Goal: Transaction & Acquisition: Purchase product/service

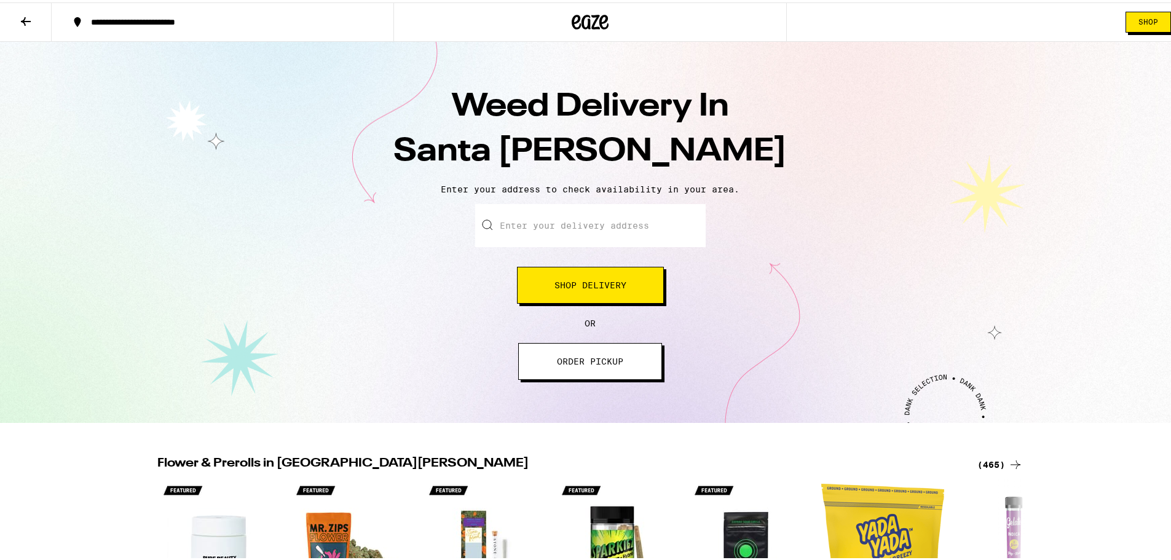
click at [609, 360] on span "ORDER PICKUP" at bounding box center [590, 359] width 66 height 9
click at [570, 283] on span "Shop Delivery" at bounding box center [591, 282] width 72 height 9
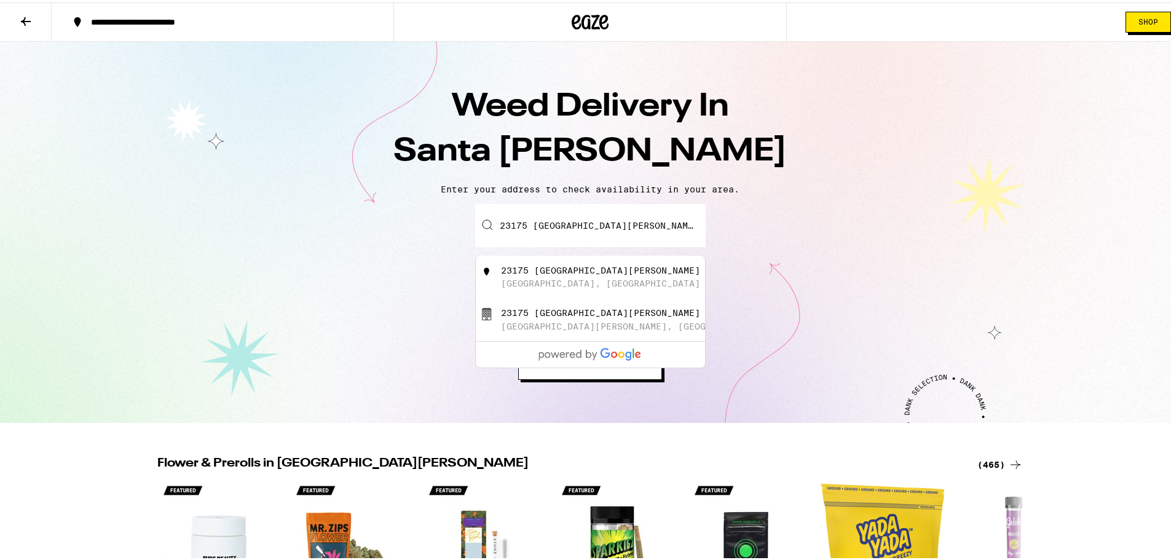
click at [837, 288] on div "Enter your delivery address 23175 AVENIDA DE LA CARLOTA 23175 Avenida De La Car…" at bounding box center [590, 290] width 1156 height 176
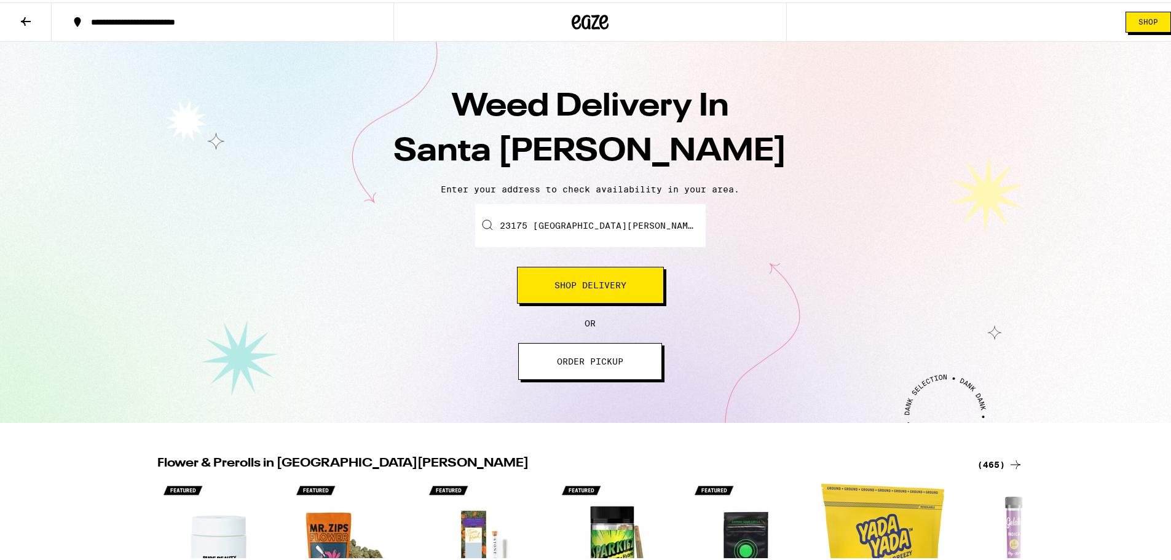
click at [644, 224] on input "23175 AVENIDA DE LA CARLOTA" at bounding box center [590, 223] width 231 height 43
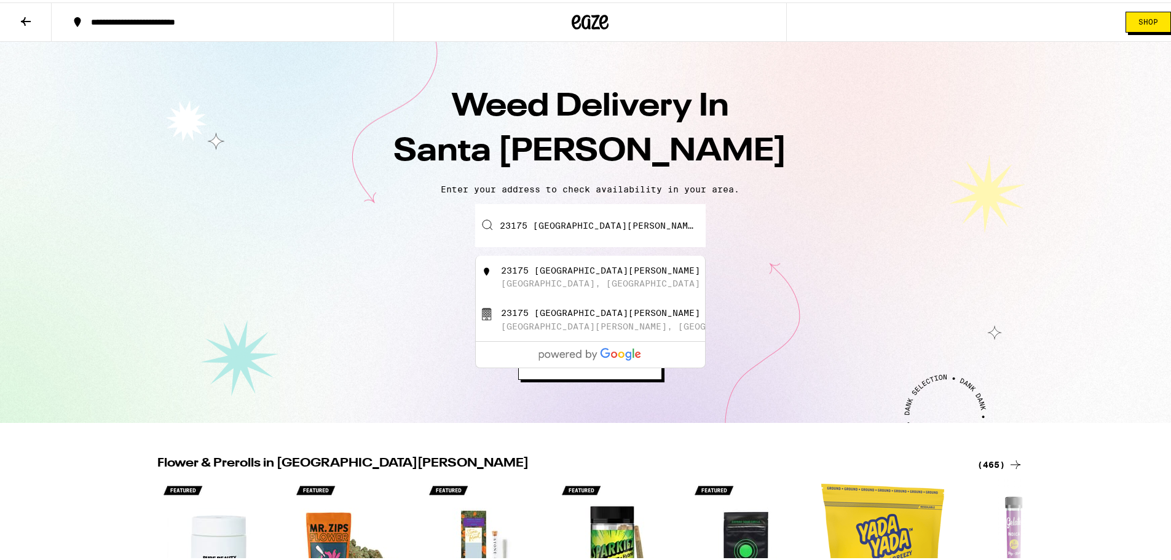
click at [780, 308] on div "Enter your delivery address 23175 AVENIDA DE LA CARLOTA 23175 Avenida De La Car…" at bounding box center [590, 290] width 1156 height 176
click at [549, 223] on input "23175 AVENIDA DE LA CARLOTA" at bounding box center [590, 223] width 231 height 43
click at [509, 273] on div "23175 Avenida De La Carlota" at bounding box center [600, 268] width 199 height 10
type input "23175 Avenida De La Carlota, Laguna Hills, CA"
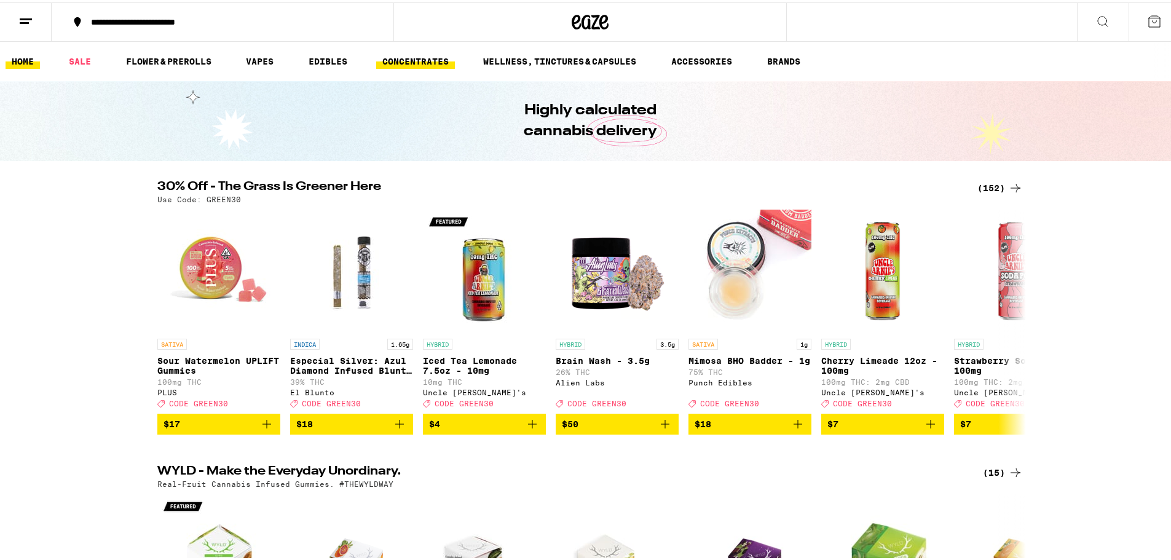
click at [422, 55] on link "CONCENTRATES" at bounding box center [415, 59] width 79 height 15
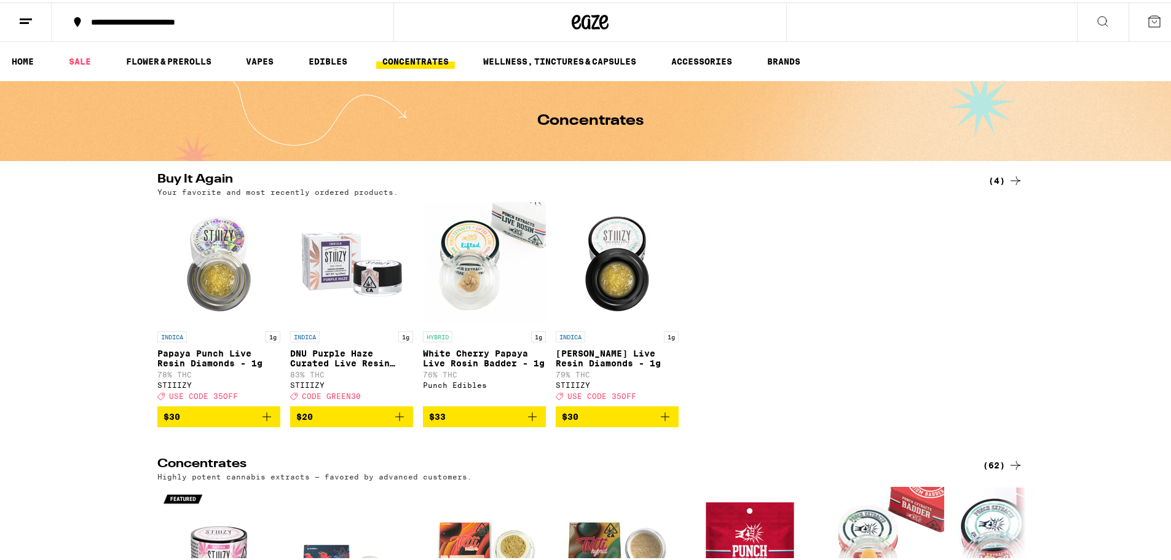
click at [989, 470] on div "(62)" at bounding box center [1003, 463] width 40 height 15
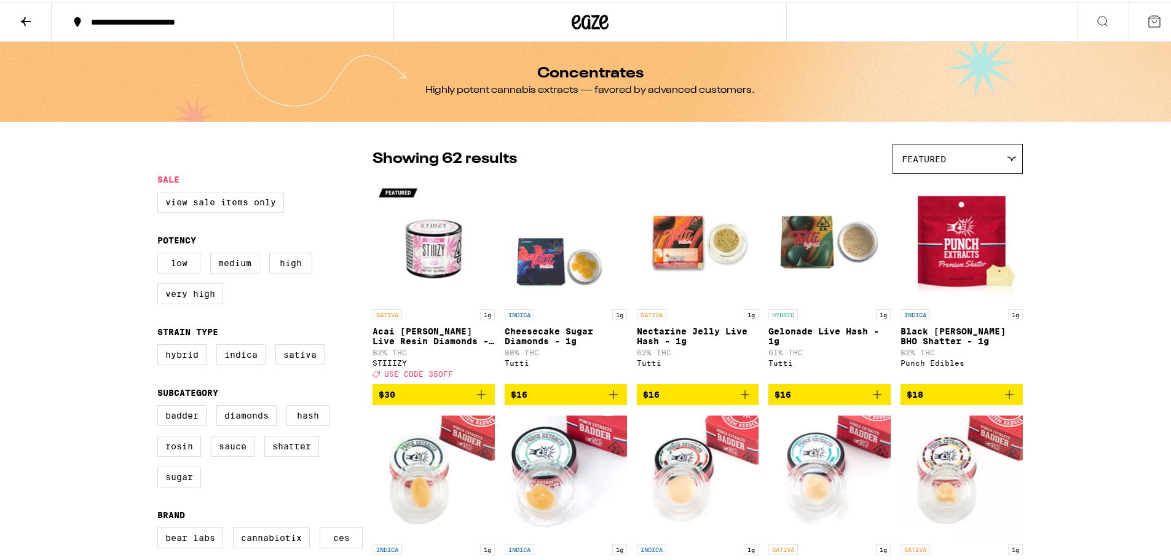
click at [1014, 154] on div "Featured" at bounding box center [957, 156] width 129 height 29
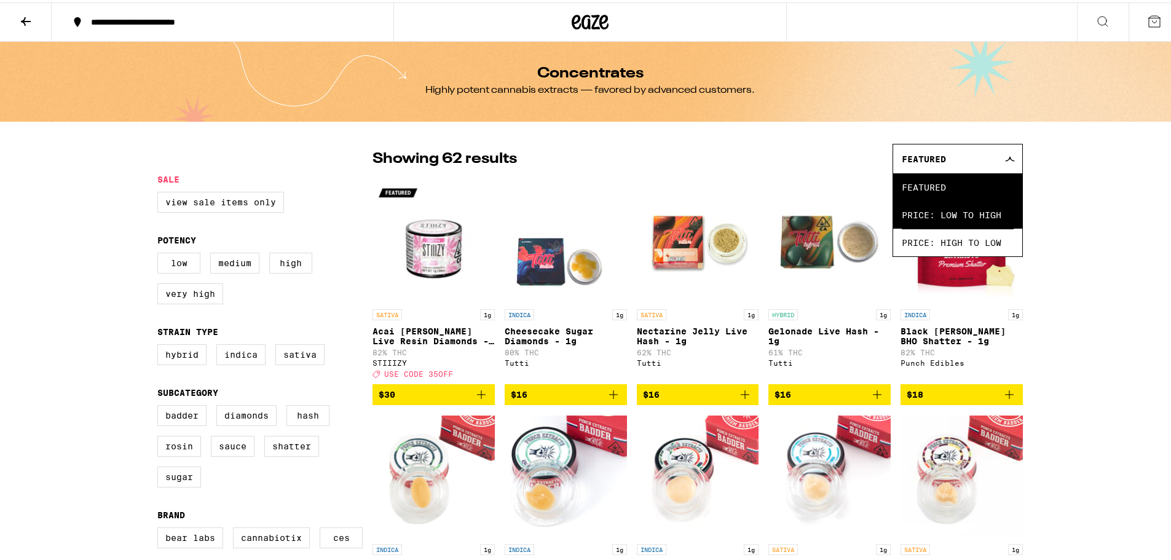
click at [946, 218] on span "Price: Low to High" at bounding box center [958, 213] width 112 height 28
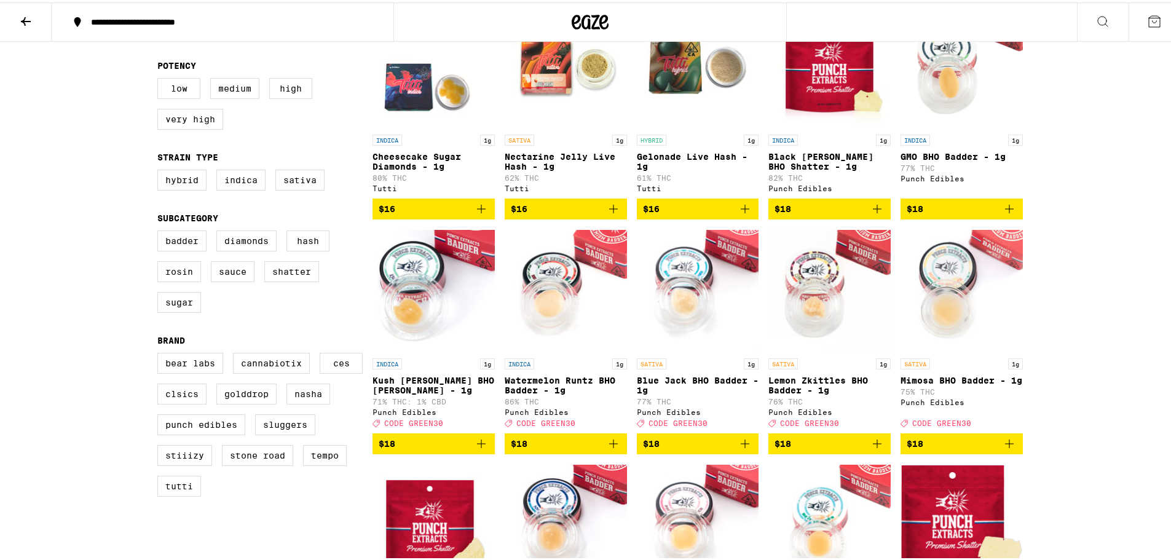
scroll to position [184, 0]
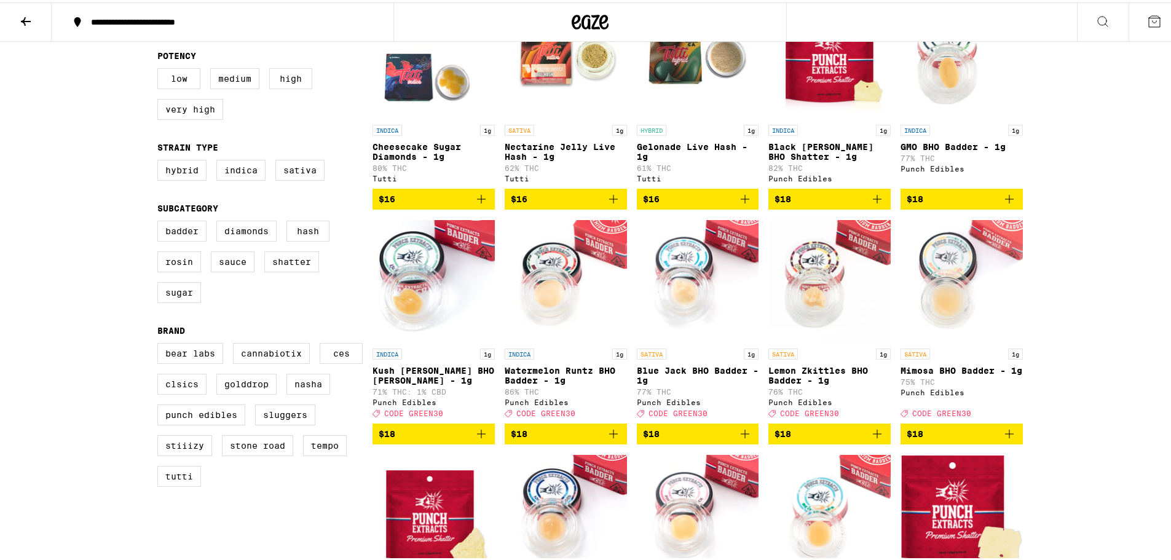
click at [537, 439] on span "$18" at bounding box center [566, 431] width 110 height 15
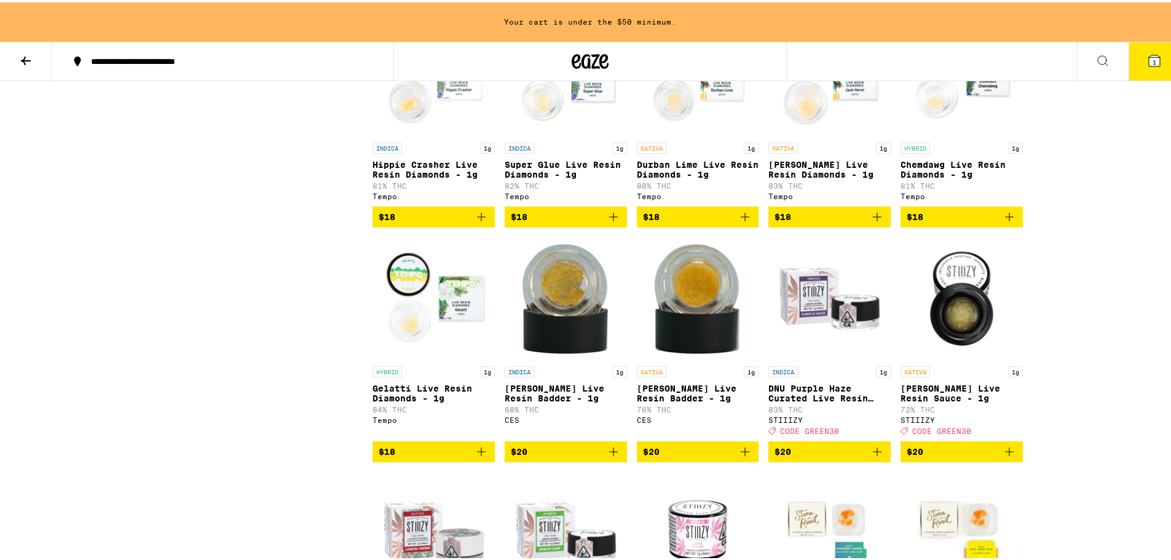
scroll to position [961, 0]
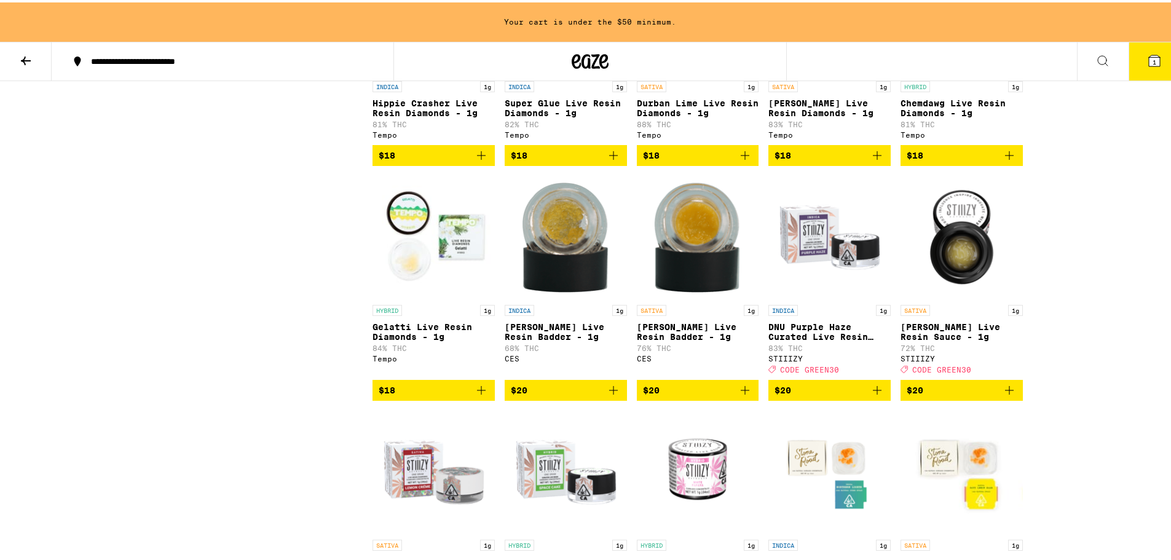
click at [805, 395] on span "$20" at bounding box center [830, 388] width 110 height 15
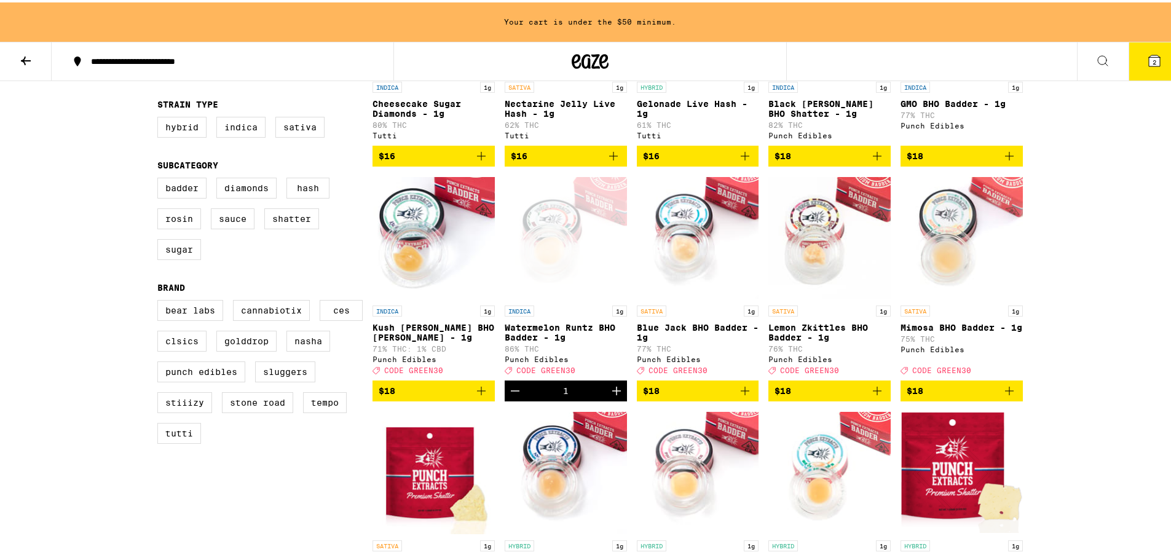
scroll to position [0, 0]
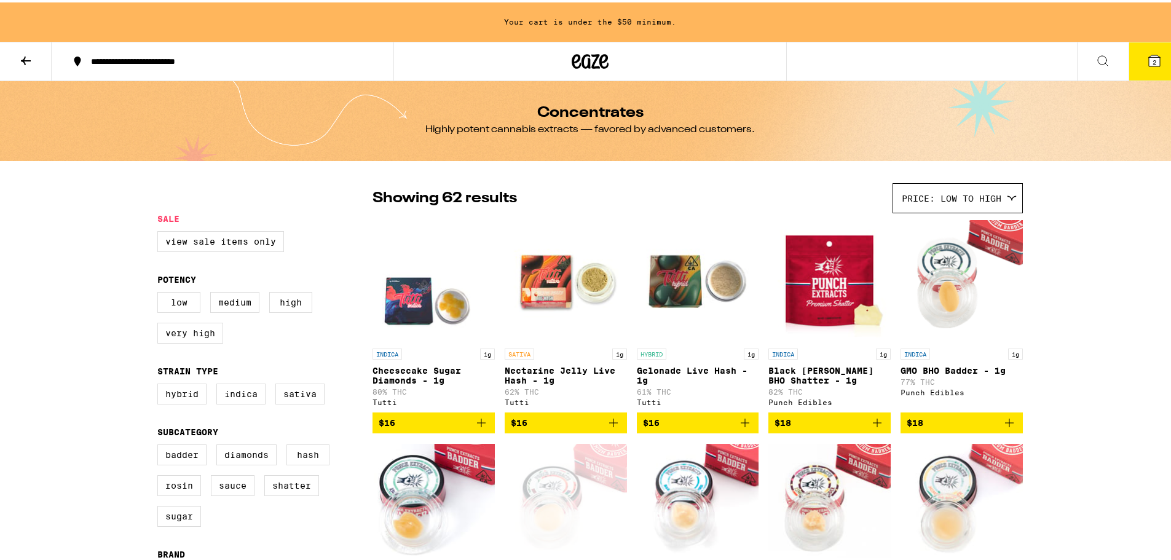
drag, startPoint x: 27, startPoint y: 60, endPoint x: 44, endPoint y: 69, distance: 19.8
click at [27, 60] on icon at bounding box center [25, 58] width 15 height 15
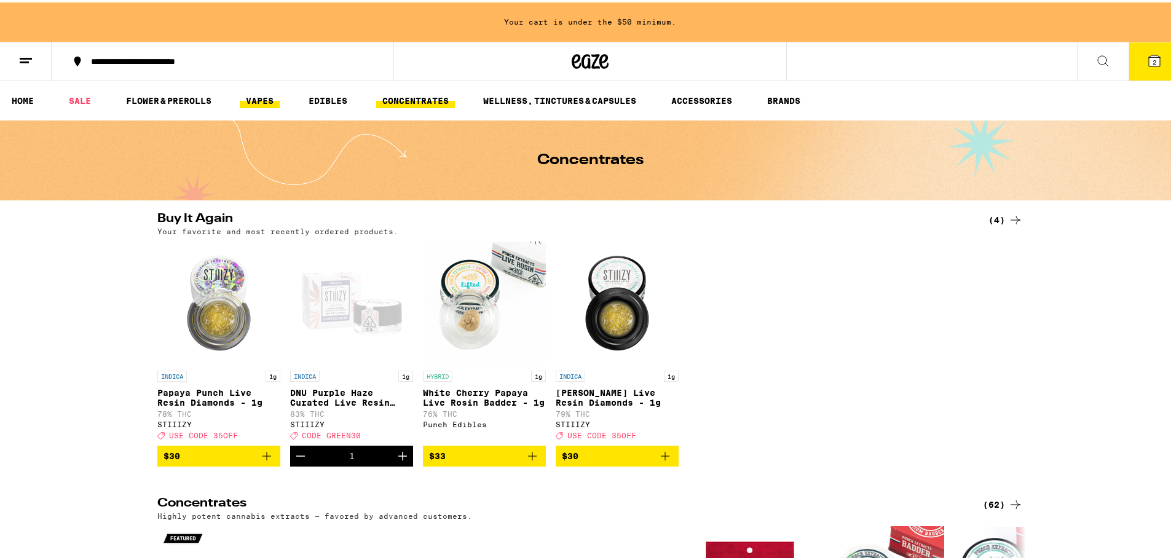
click at [256, 94] on link "VAPES" at bounding box center [260, 98] width 40 height 15
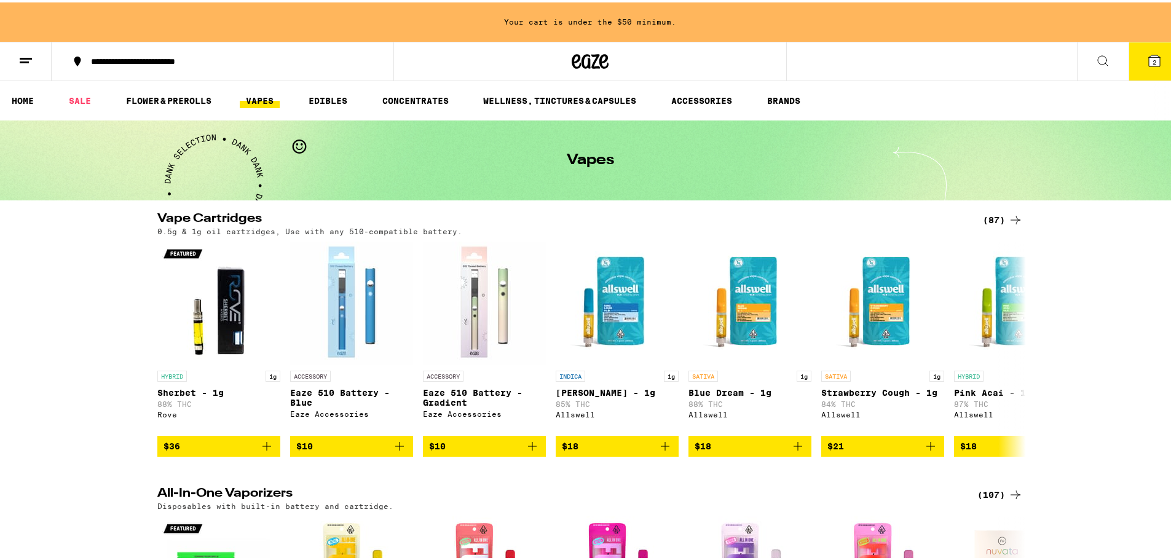
click at [982, 496] on div "(107)" at bounding box center [999, 492] width 45 height 15
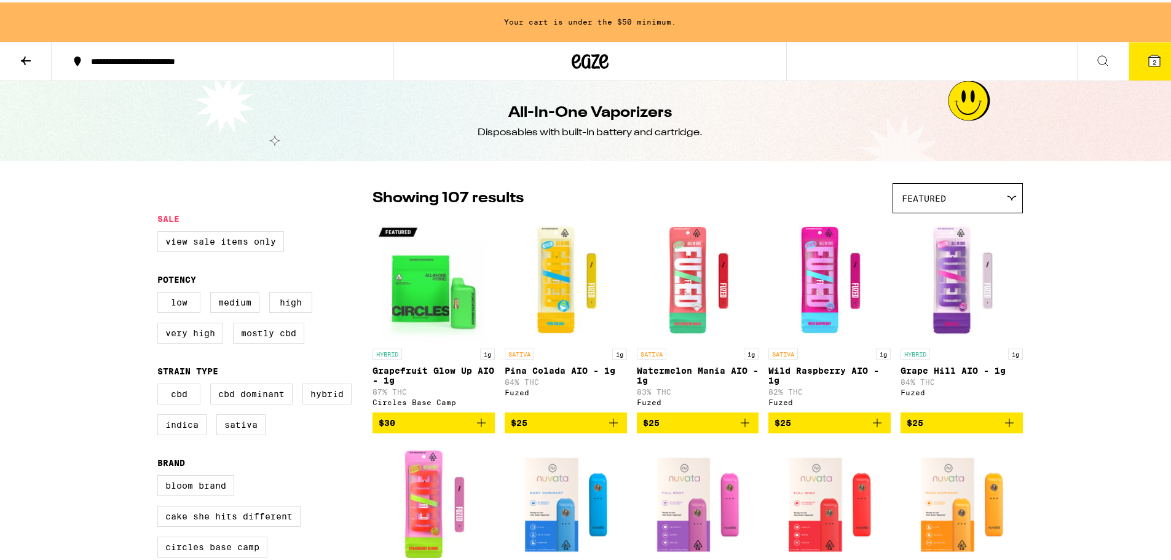
click at [996, 202] on div "Featured" at bounding box center [957, 195] width 129 height 29
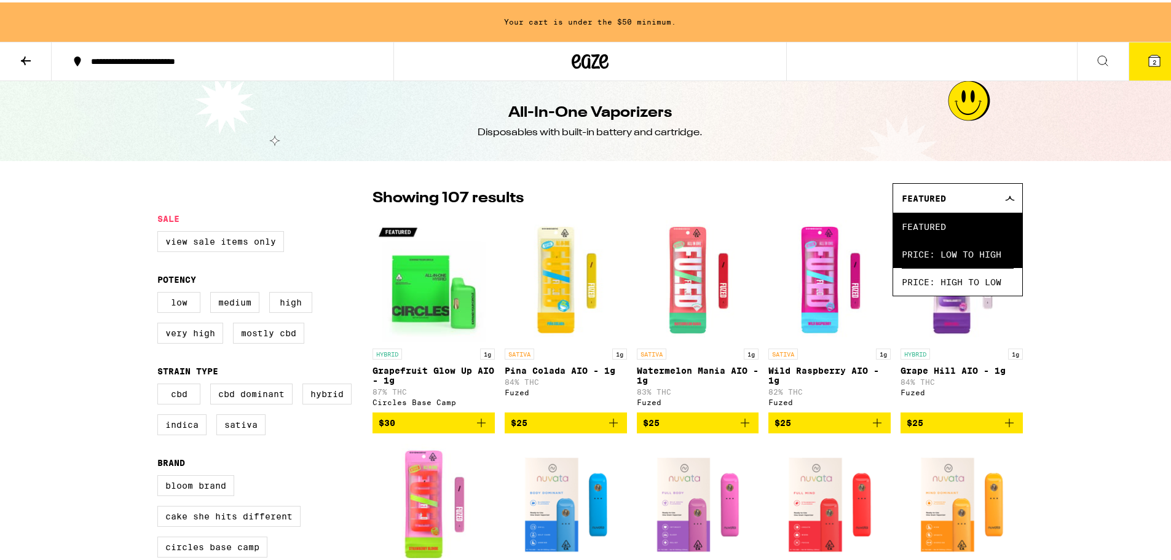
click at [954, 251] on span "Price: Low to High" at bounding box center [958, 252] width 112 height 28
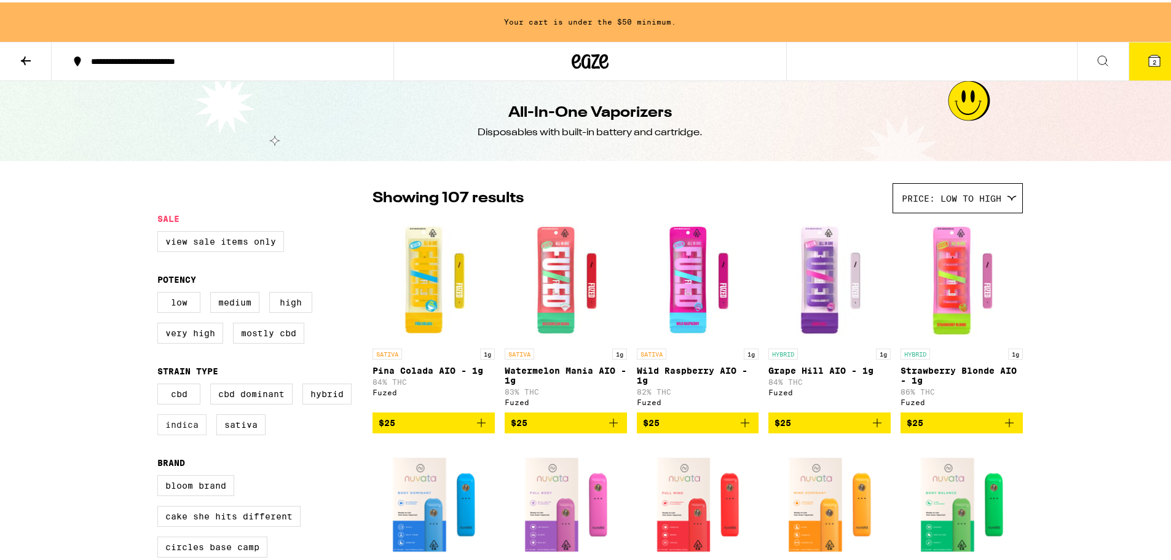
click at [183, 433] on label "Indica" at bounding box center [181, 422] width 49 height 21
click at [160, 384] on input "Indica" at bounding box center [160, 383] width 1 height 1
checkbox input "true"
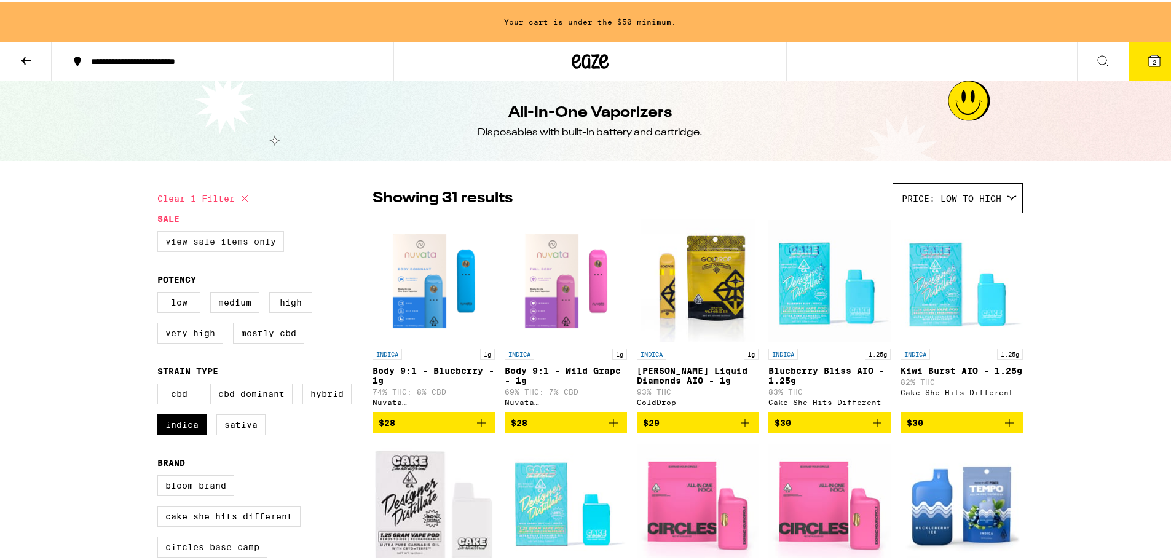
click at [264, 240] on label "View Sale Items Only" at bounding box center [220, 239] width 127 height 21
click at [160, 231] on input "View Sale Items Only" at bounding box center [160, 231] width 1 height 1
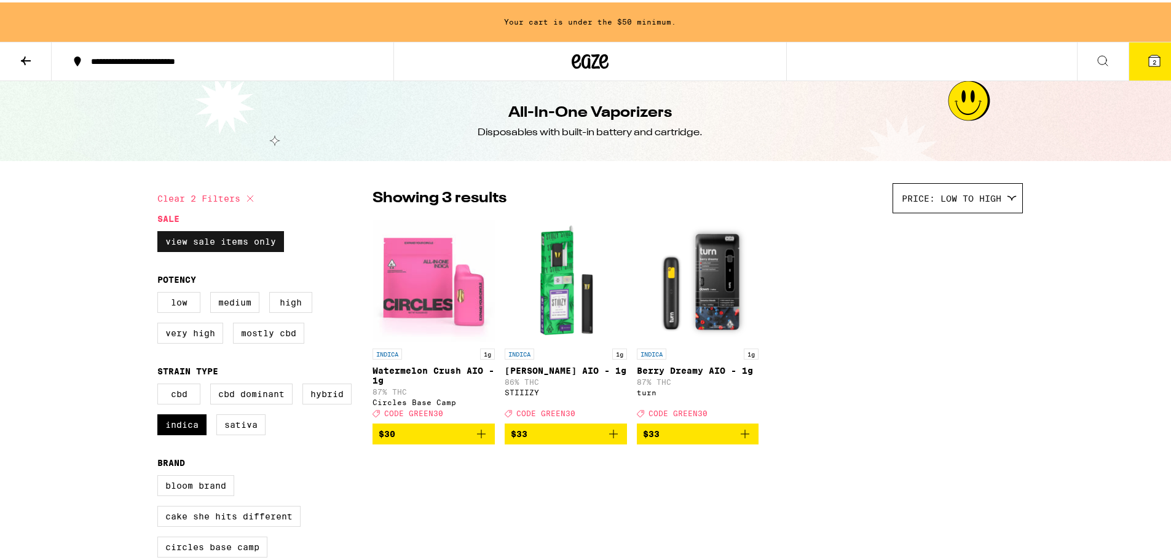
click at [241, 233] on label "View Sale Items Only" at bounding box center [220, 239] width 127 height 21
click at [160, 231] on input "View Sale Items Only" at bounding box center [160, 231] width 1 height 1
checkbox input "false"
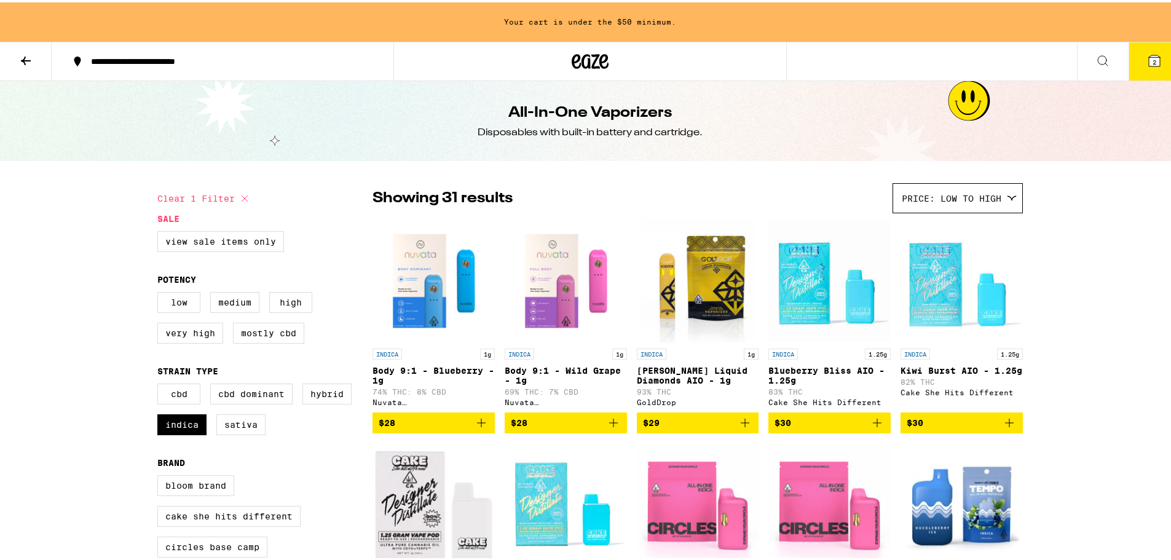
drag, startPoint x: 17, startPoint y: 55, endPoint x: 29, endPoint y: 64, distance: 14.5
click at [17, 55] on button at bounding box center [26, 59] width 52 height 39
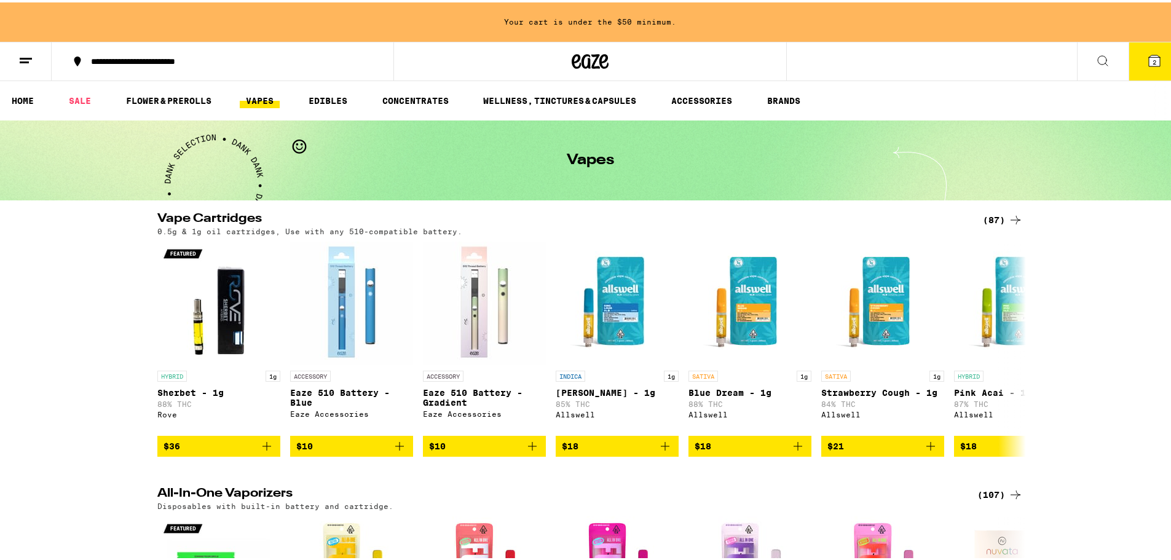
click at [987, 213] on div "(87)" at bounding box center [1003, 217] width 40 height 15
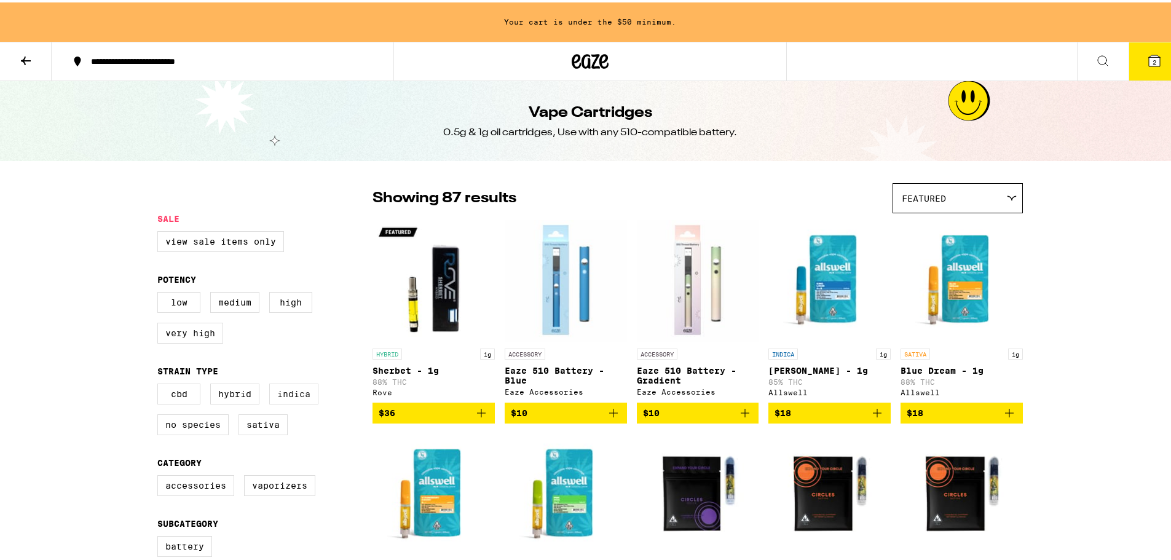
click at [293, 397] on label "Indica" at bounding box center [293, 391] width 49 height 21
click at [160, 384] on input "Indica" at bounding box center [160, 383] width 1 height 1
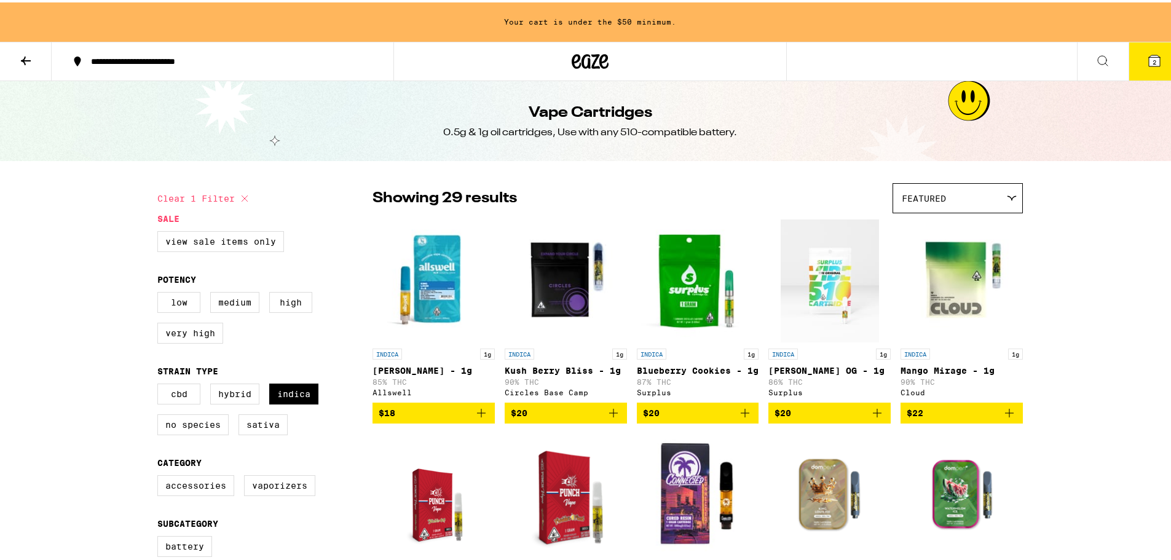
click at [1011, 191] on div "Featured" at bounding box center [957, 195] width 129 height 29
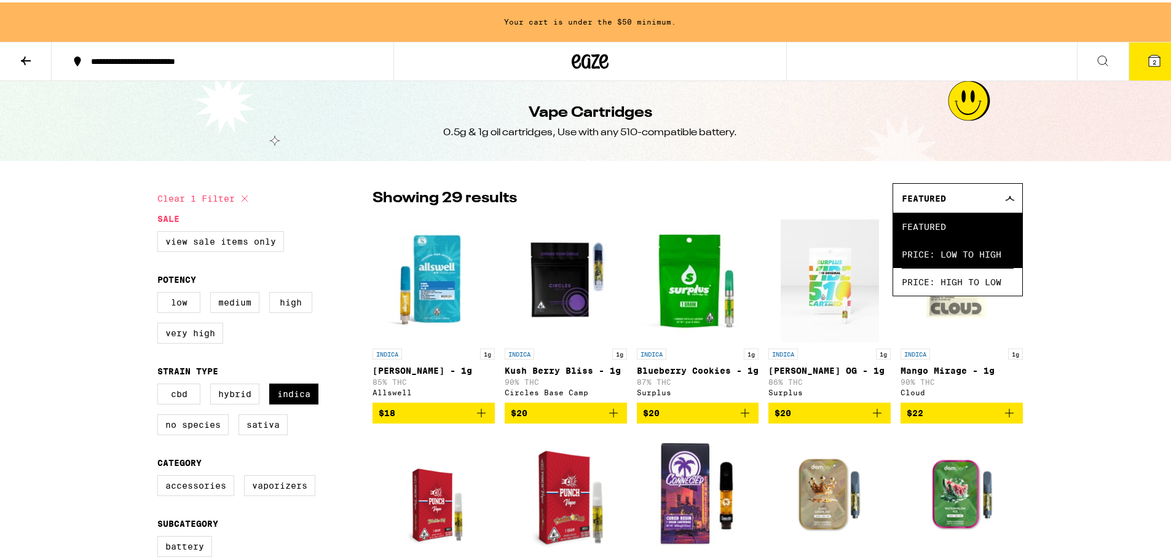
click at [933, 254] on span "Price: Low to High" at bounding box center [958, 252] width 112 height 28
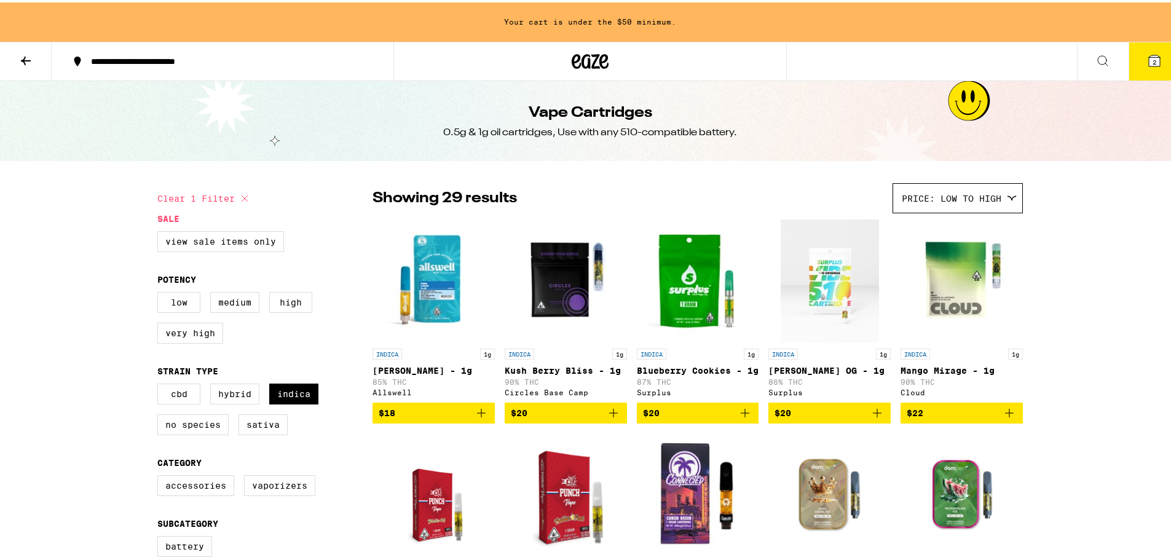
click at [243, 195] on icon at bounding box center [244, 196] width 15 height 15
checkbox input "false"
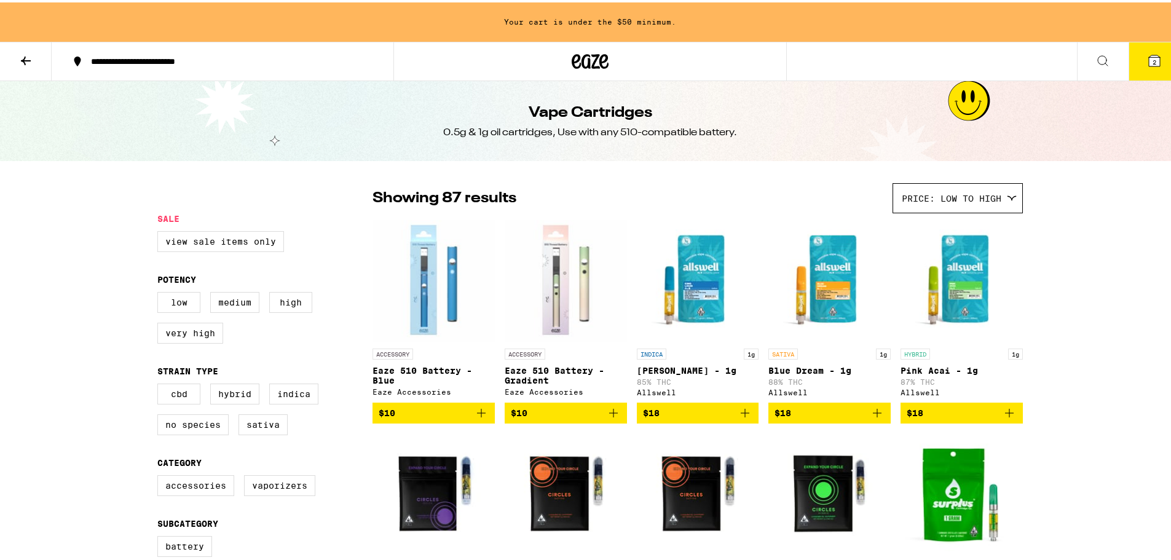
click at [20, 52] on icon at bounding box center [25, 58] width 15 height 15
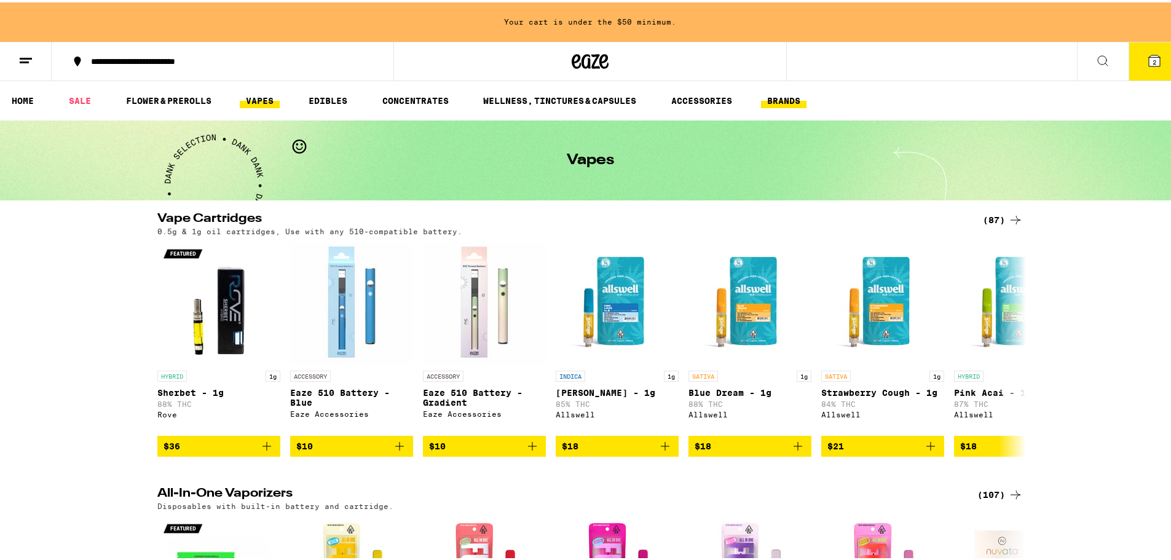
click at [780, 103] on link "BRANDS" at bounding box center [783, 98] width 45 height 15
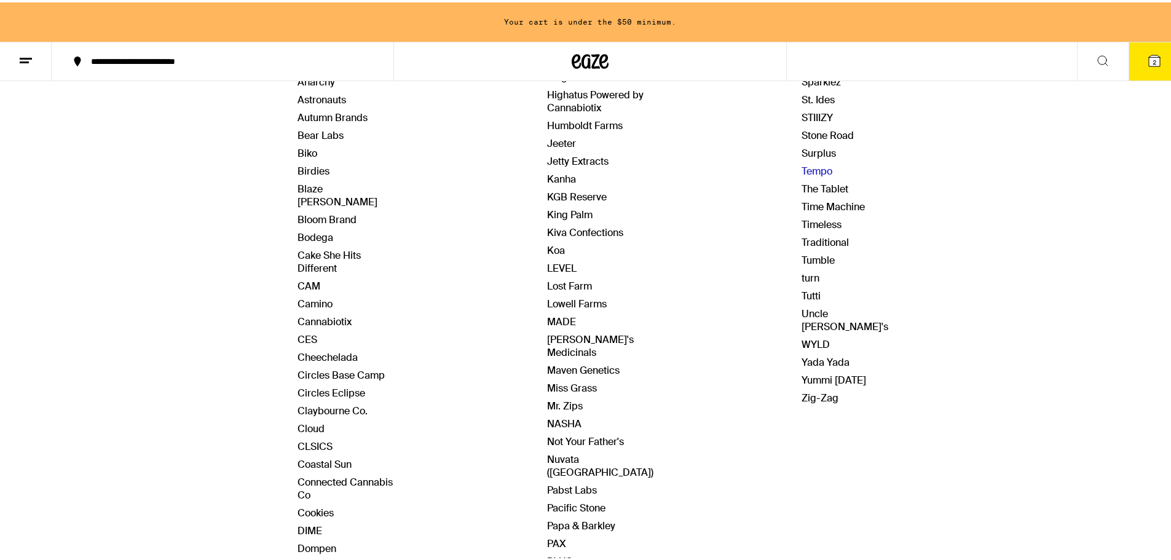
scroll to position [123, 0]
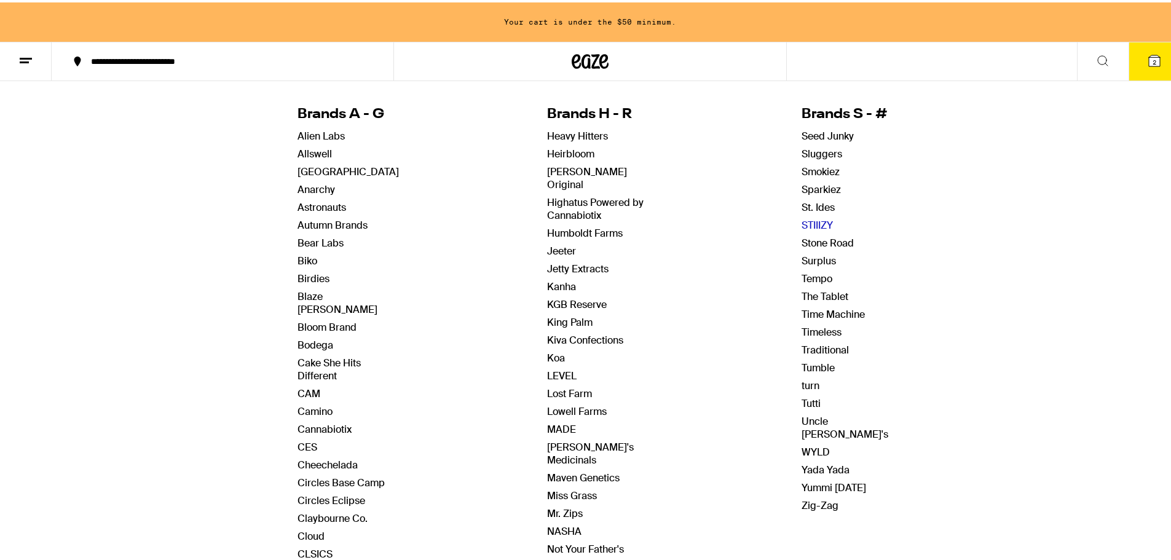
click at [802, 223] on link "STIIIZY" at bounding box center [817, 222] width 31 height 13
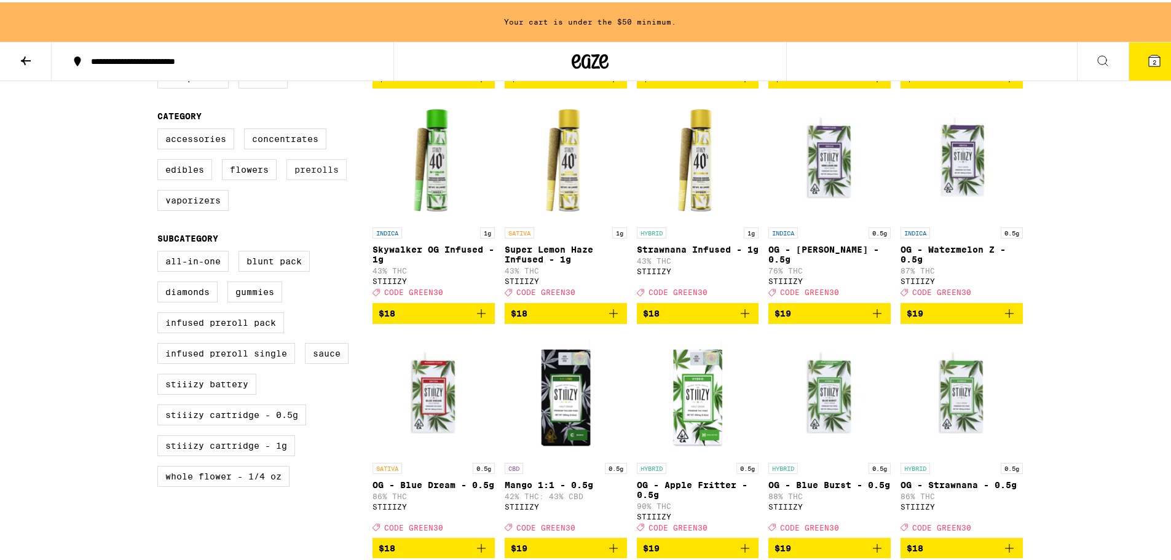
scroll to position [492, 0]
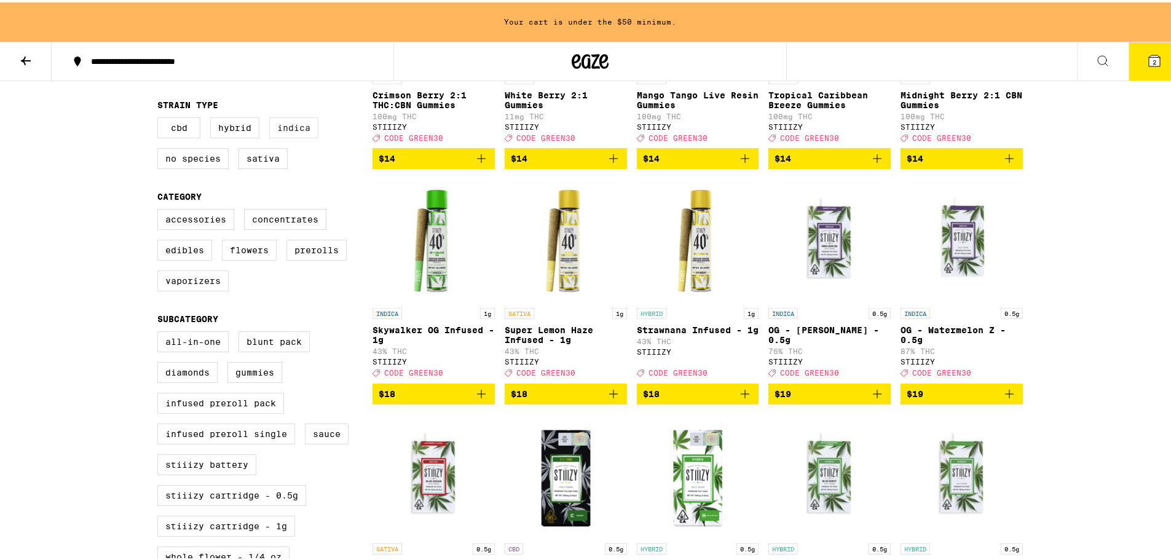
click at [294, 136] on label "Indica" at bounding box center [293, 125] width 49 height 21
click at [160, 117] on input "Indica" at bounding box center [160, 117] width 1 height 1
checkbox input "true"
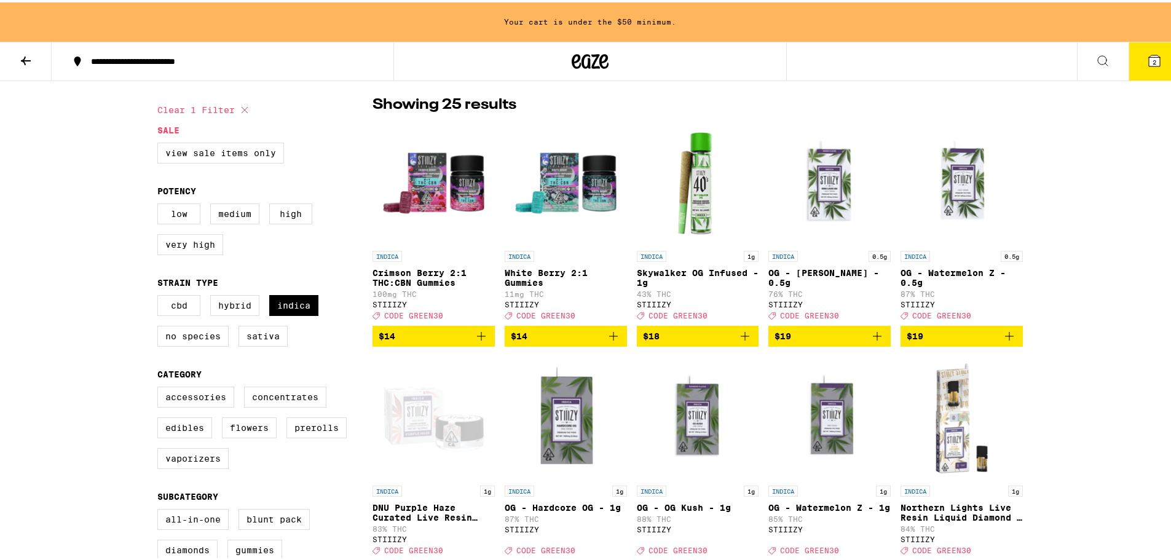
scroll to position [307, 0]
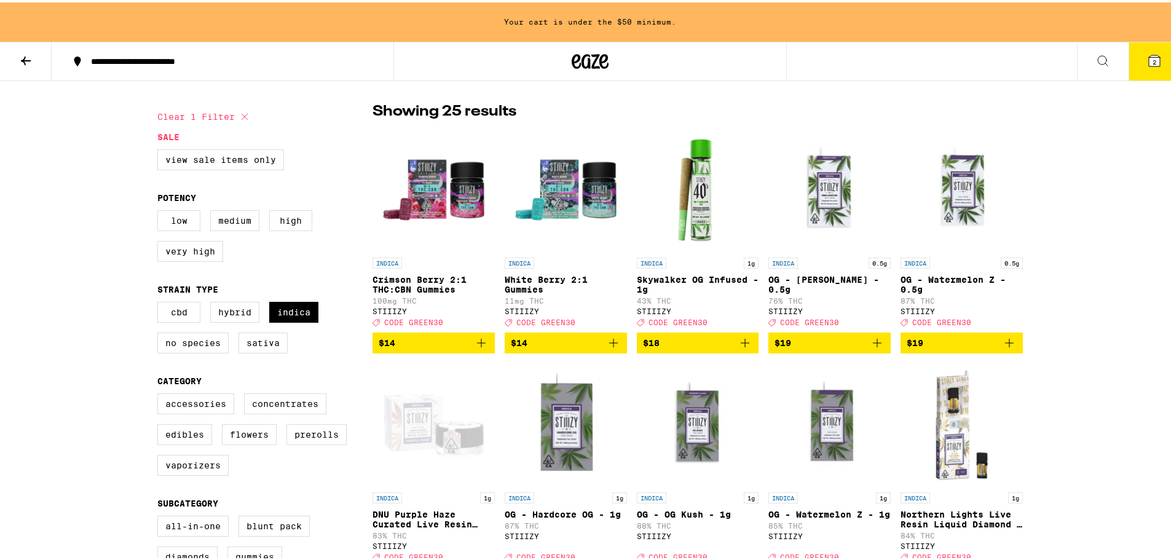
click at [957, 348] on span "$19" at bounding box center [962, 340] width 110 height 15
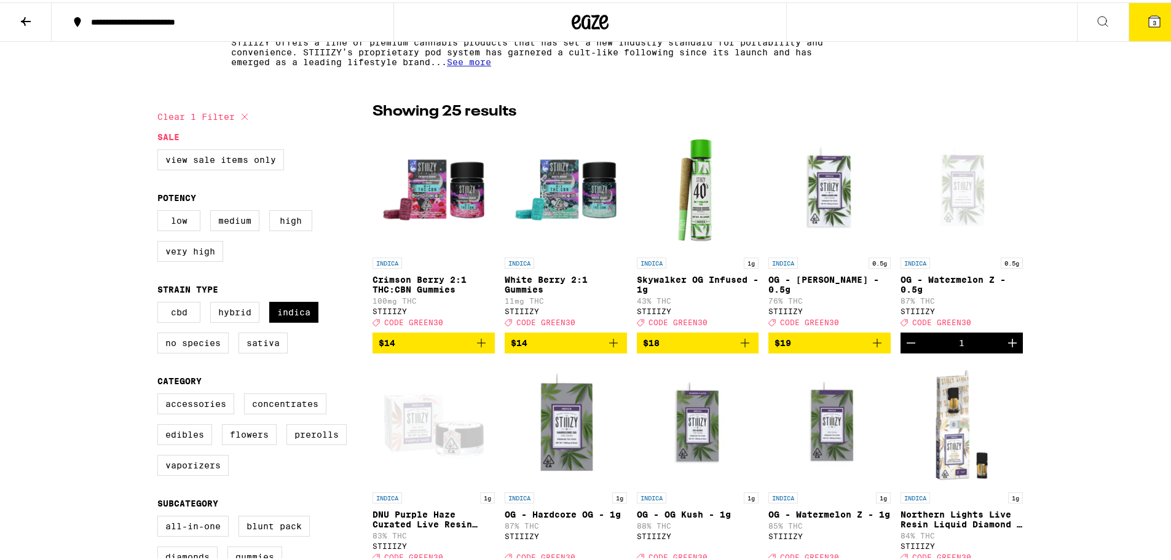
click at [1150, 12] on icon at bounding box center [1154, 19] width 15 height 15
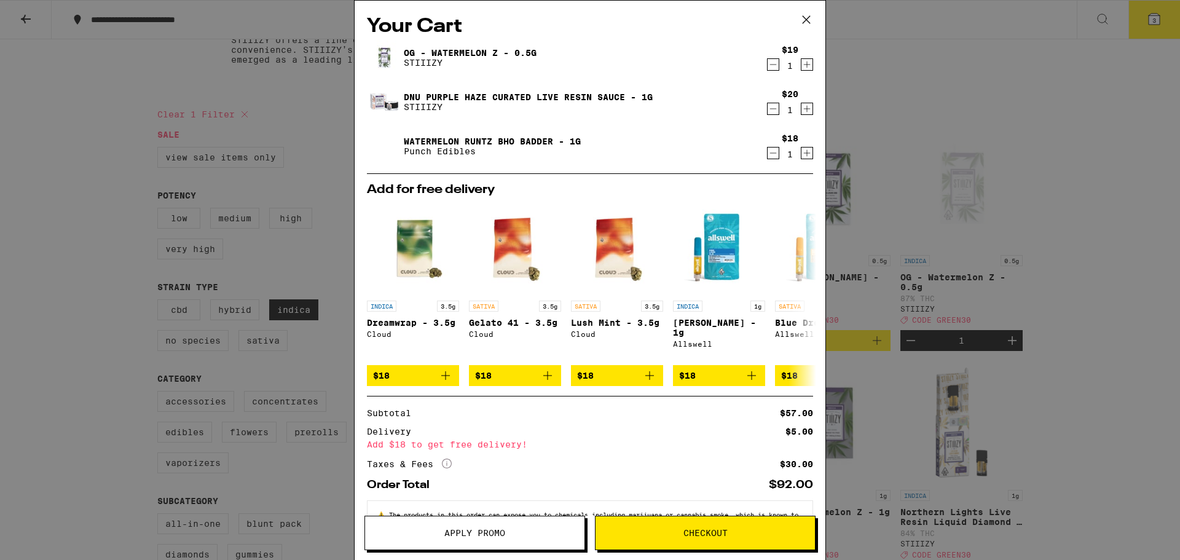
click at [494, 534] on span "Apply Promo" at bounding box center [474, 533] width 61 height 9
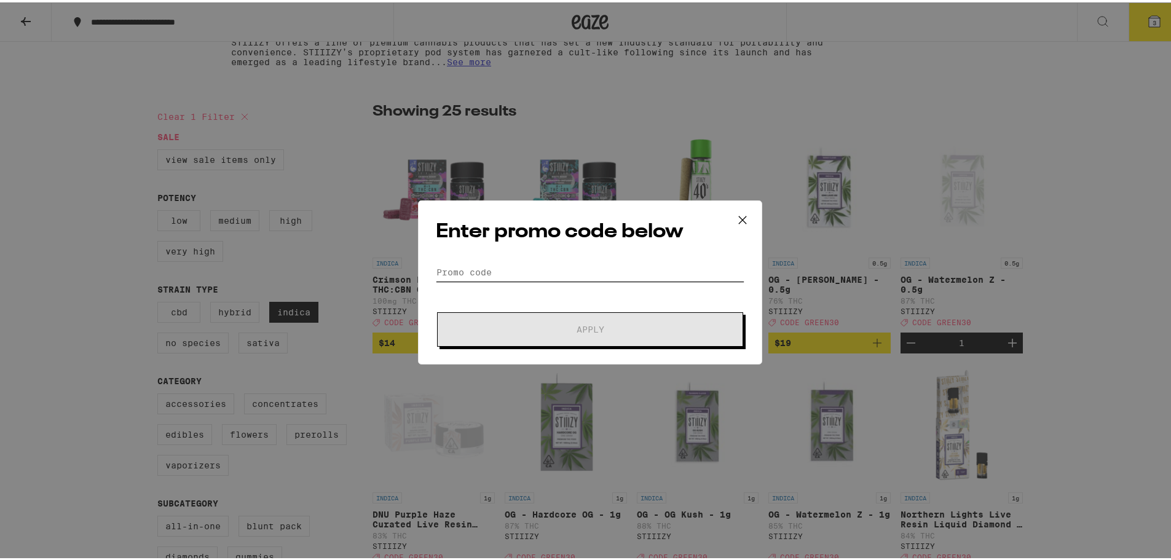
click at [466, 270] on input "Promo Code" at bounding box center [590, 270] width 309 height 18
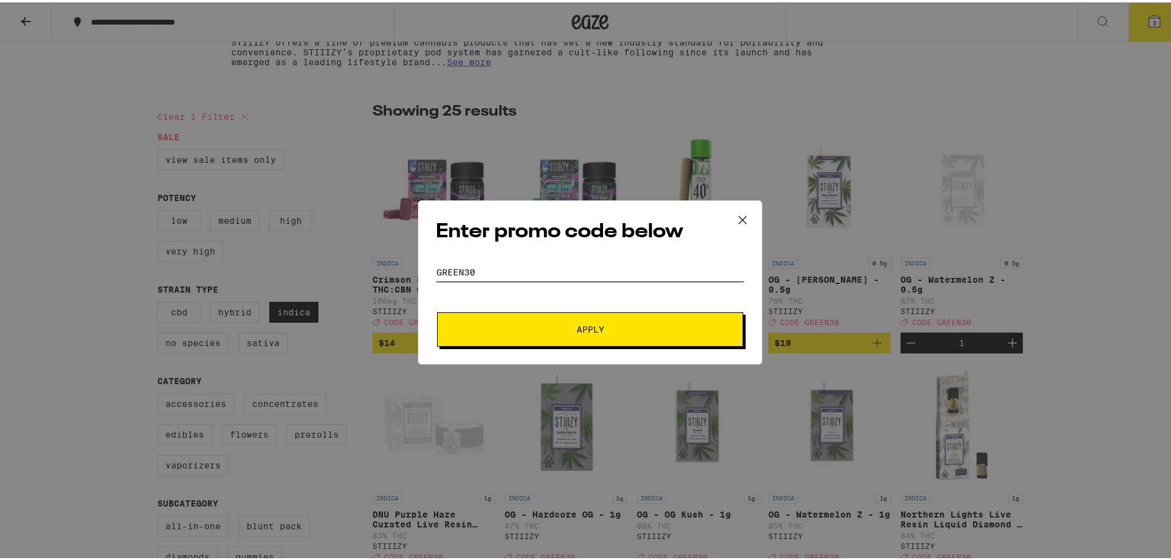
type input "Green30"
click at [581, 317] on button "Apply" at bounding box center [590, 327] width 306 height 34
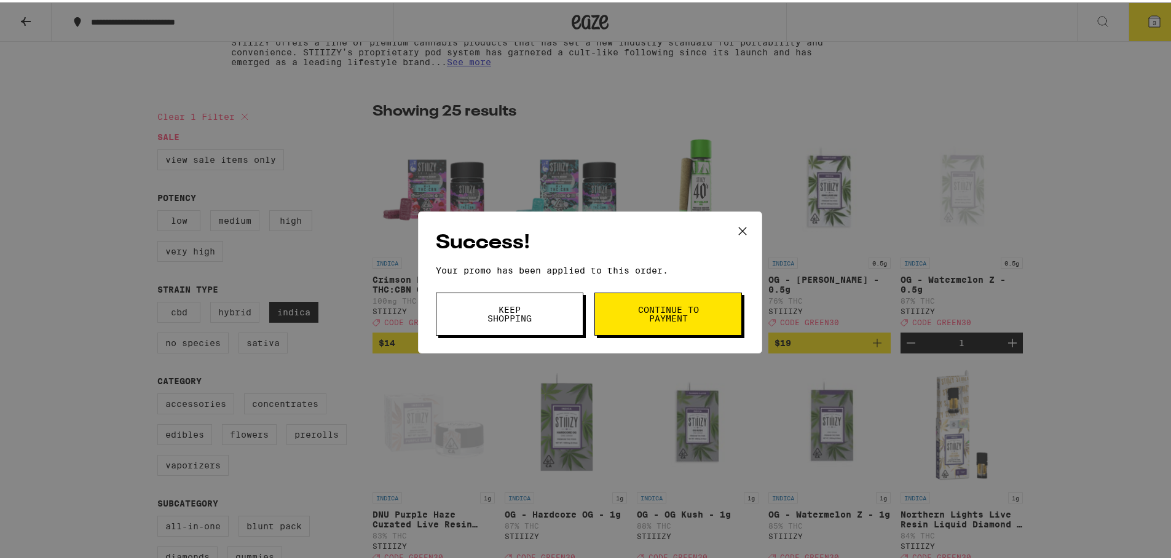
click at [670, 312] on span "Continue to payment" at bounding box center [668, 311] width 63 height 17
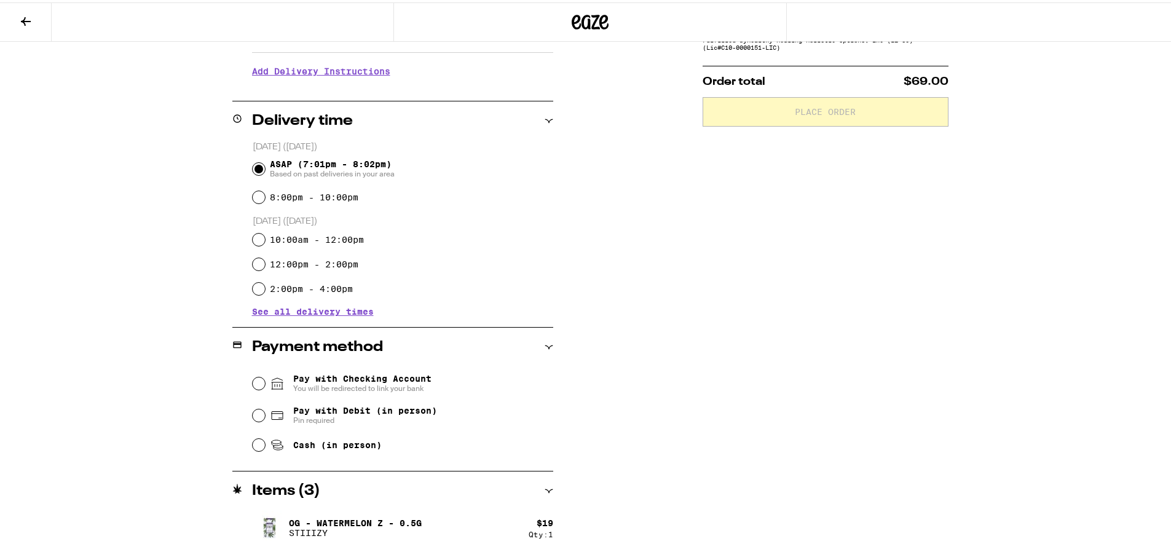
scroll to position [307, 0]
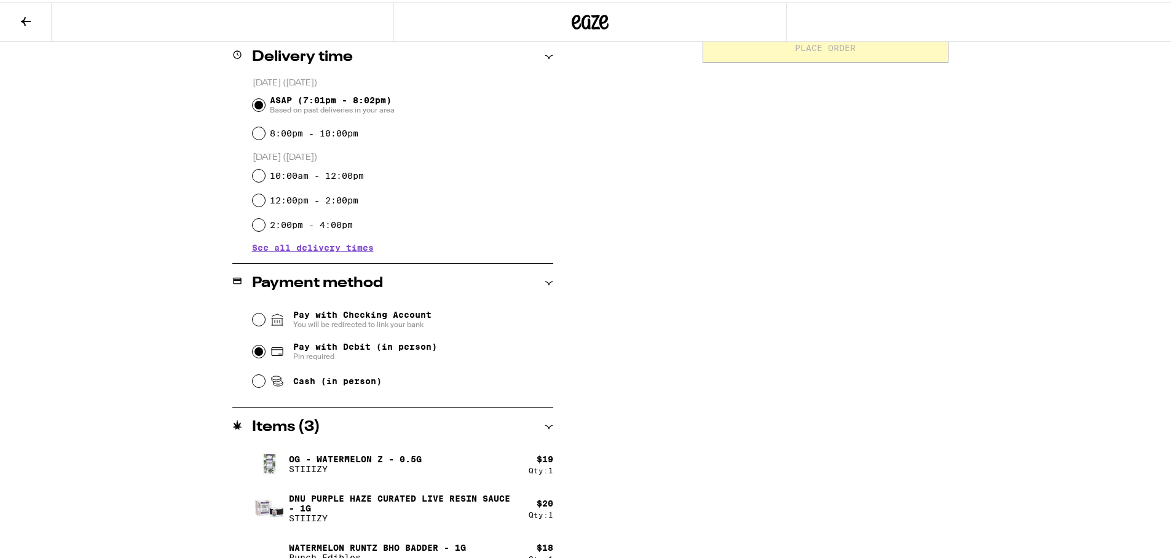
click at [253, 350] on input "Pay with Debit (in person) Pin required" at bounding box center [259, 349] width 12 height 12
radio input "true"
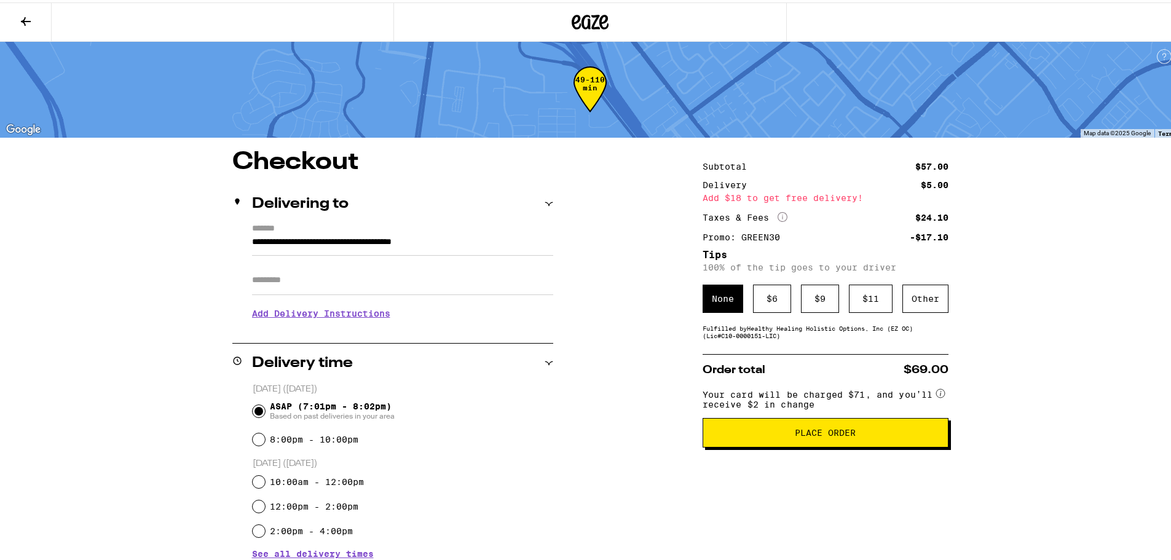
scroll to position [0, 0]
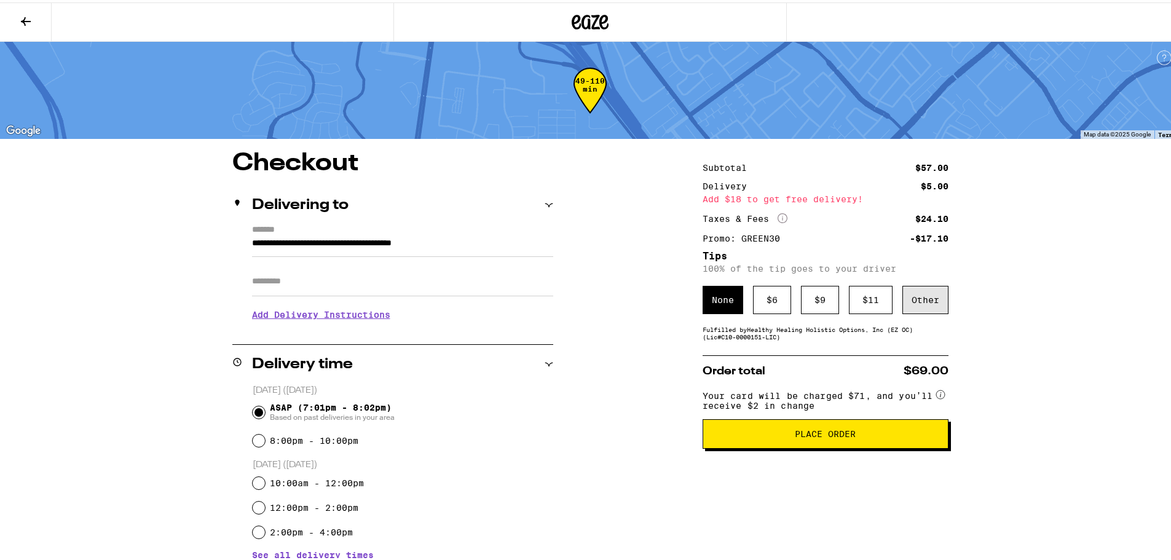
click at [928, 295] on div "Other" at bounding box center [925, 297] width 46 height 28
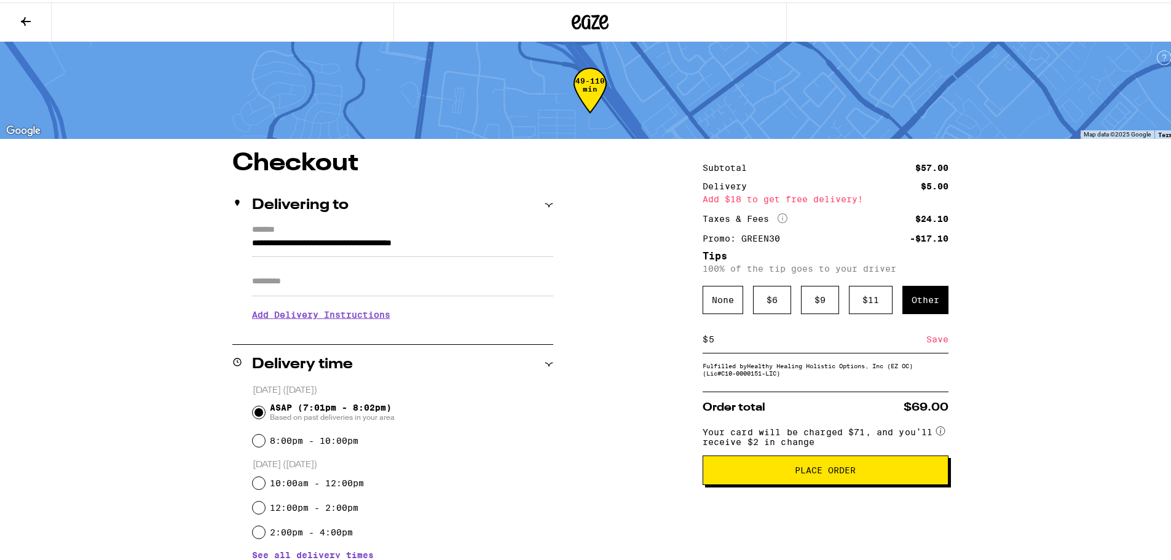
type input "5"
click at [934, 341] on div "Save" at bounding box center [937, 336] width 22 height 27
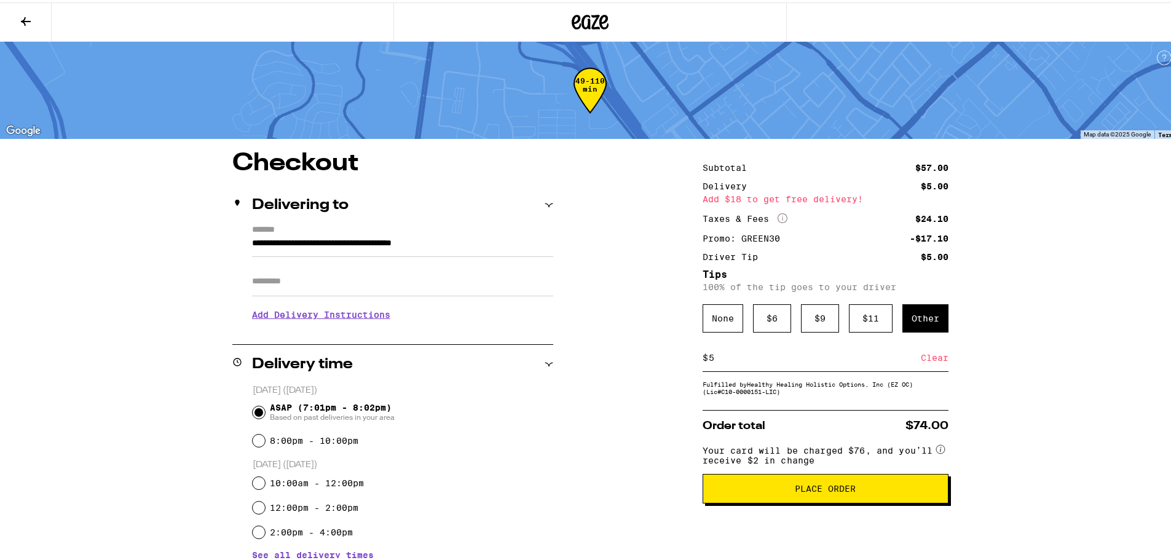
click at [799, 491] on span "Place Order" at bounding box center [825, 486] width 61 height 9
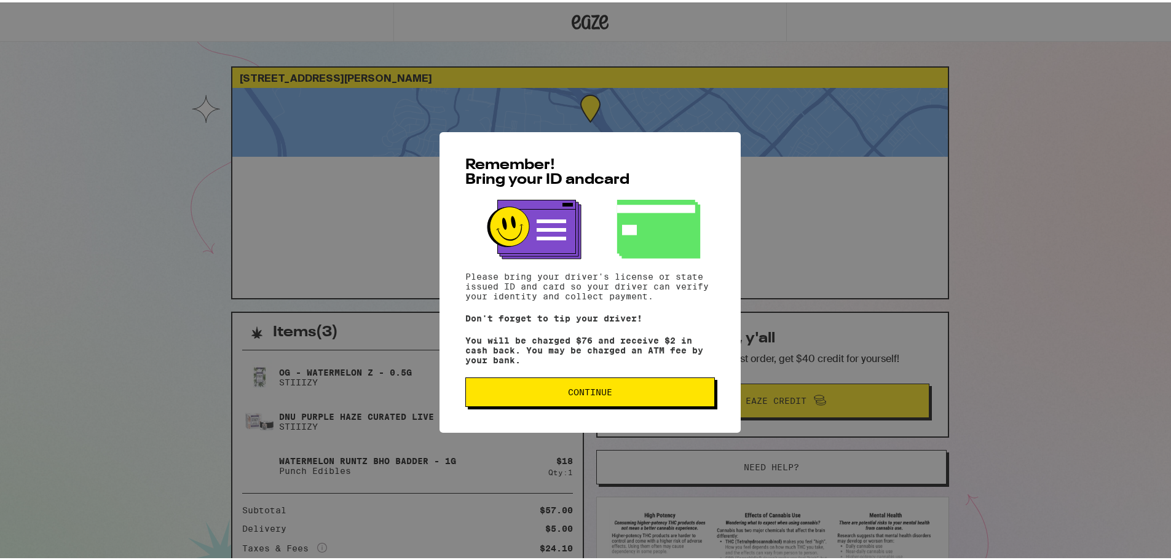
click at [671, 394] on span "Continue" at bounding box center [590, 389] width 229 height 9
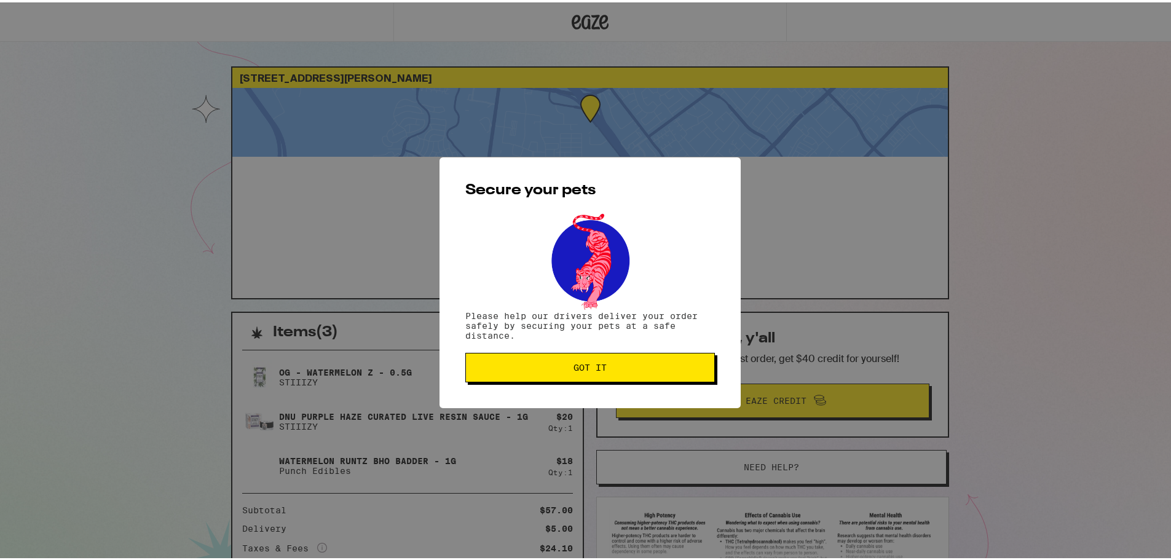
click at [663, 361] on button "Got it" at bounding box center [590, 365] width 250 height 30
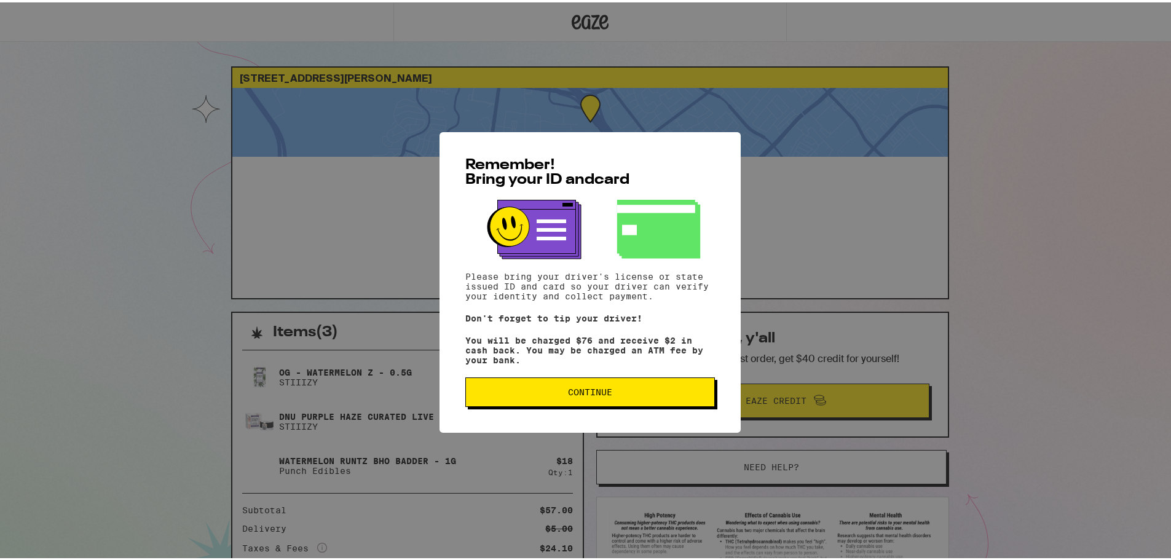
click at [623, 394] on span "Continue" at bounding box center [590, 389] width 229 height 9
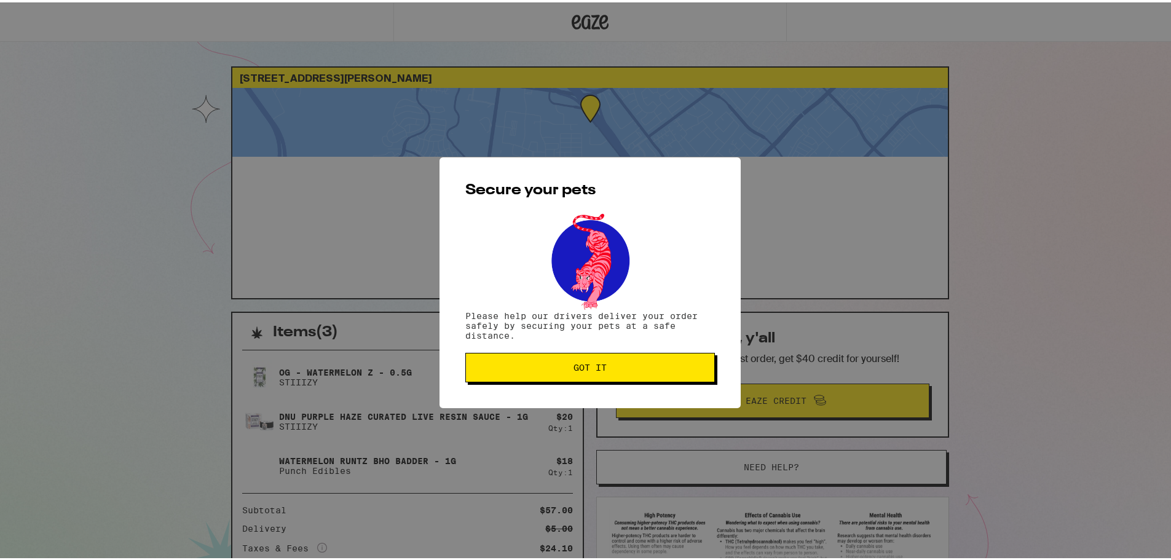
click at [578, 358] on button "Got it" at bounding box center [590, 365] width 250 height 30
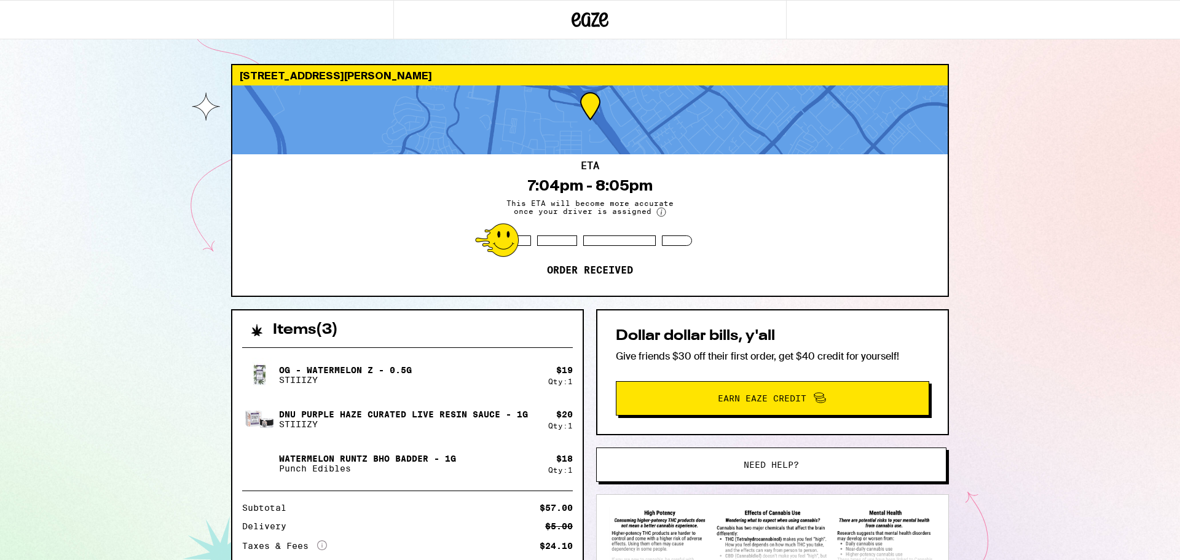
click at [1022, 328] on div "23175 Avenida De La Carlota Laguna Hills 92653 ETA 7:04pm - 8:05pm This ETA wil…" at bounding box center [590, 370] width 1180 height 741
click at [478, 345] on div "OG - Watermelon Z - 0.5g STIIIZY $ 19 Qty: 1 DNU Purple Haze Curated Live Resin…" at bounding box center [407, 514] width 350 height 353
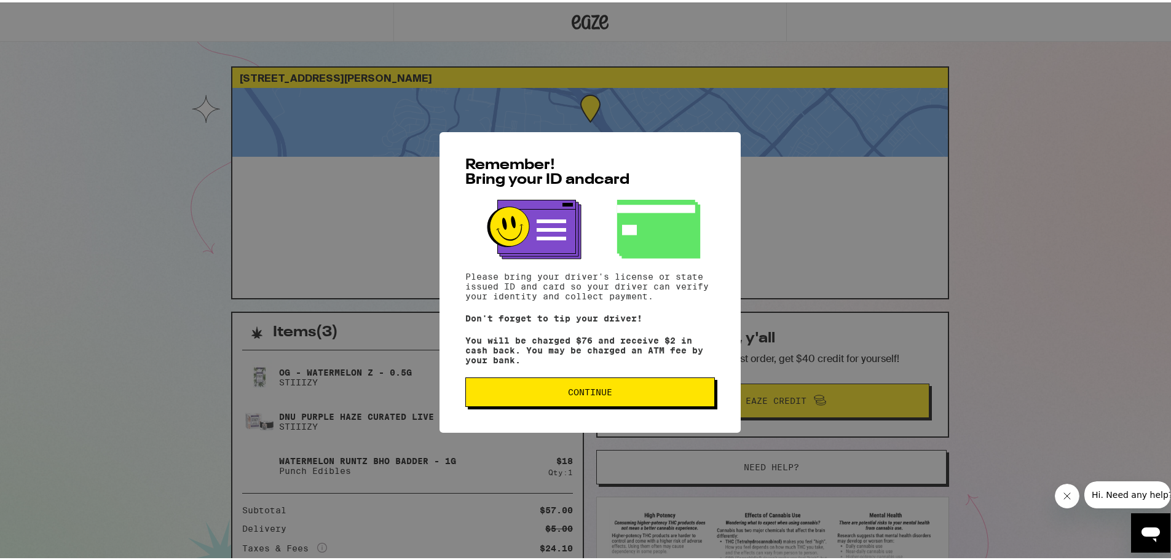
click at [656, 390] on span "Continue" at bounding box center [590, 389] width 229 height 9
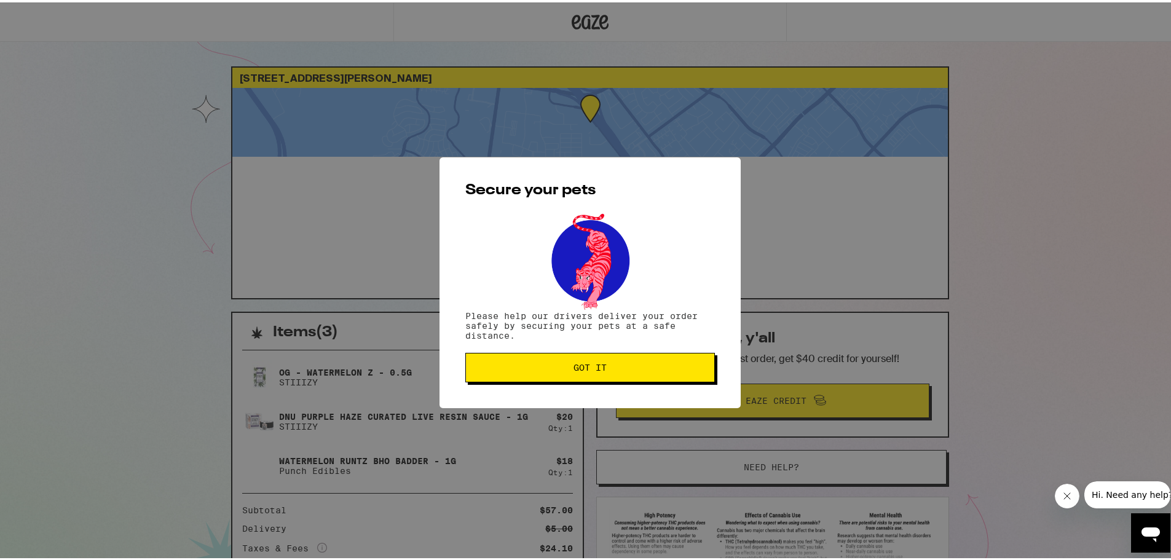
click at [637, 360] on button "Got it" at bounding box center [590, 365] width 250 height 30
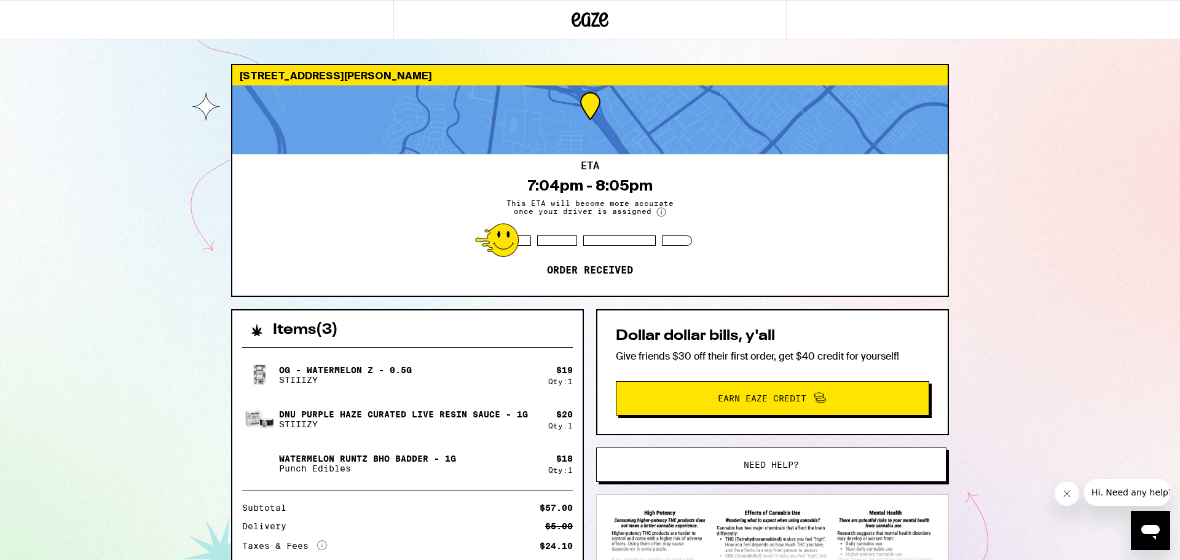
click at [1070, 492] on icon "Close message from company" at bounding box center [1067, 494] width 10 height 10
